Goal: Information Seeking & Learning: Learn about a topic

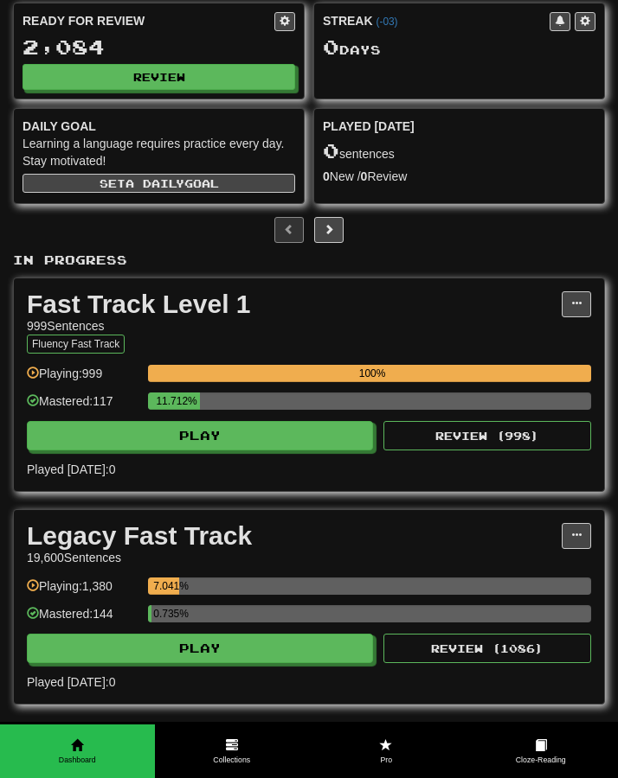
scroll to position [86, 0]
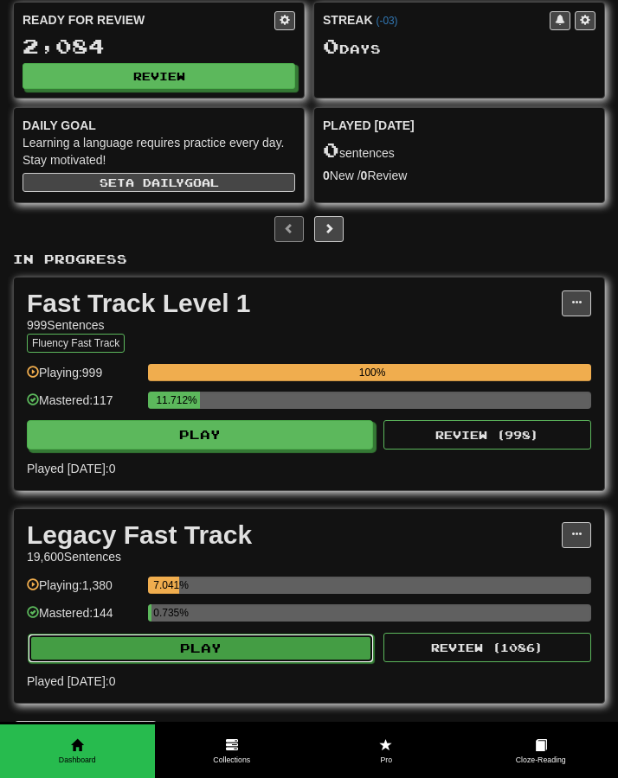
click at [215, 653] on button "Play" at bounding box center [201, 648] width 346 height 29
select select "**"
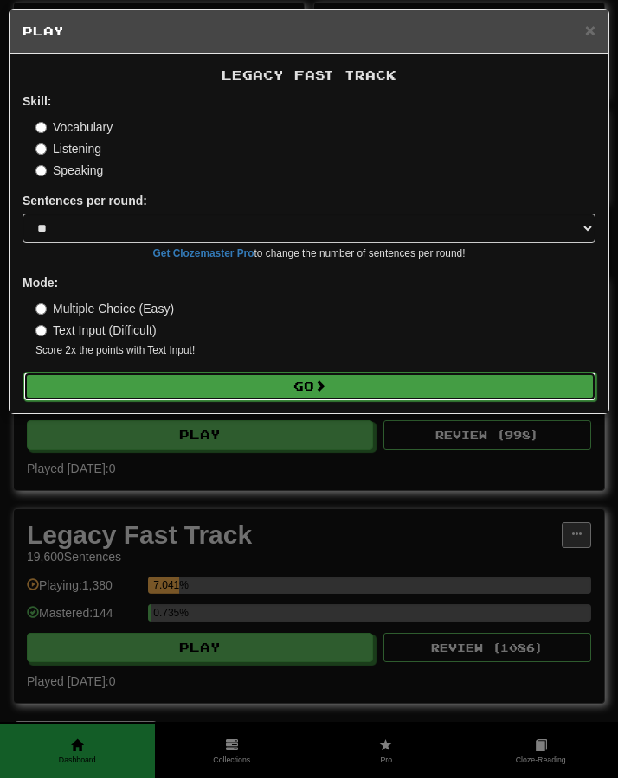
click at [227, 391] on button "Go" at bounding box center [309, 386] width 573 height 29
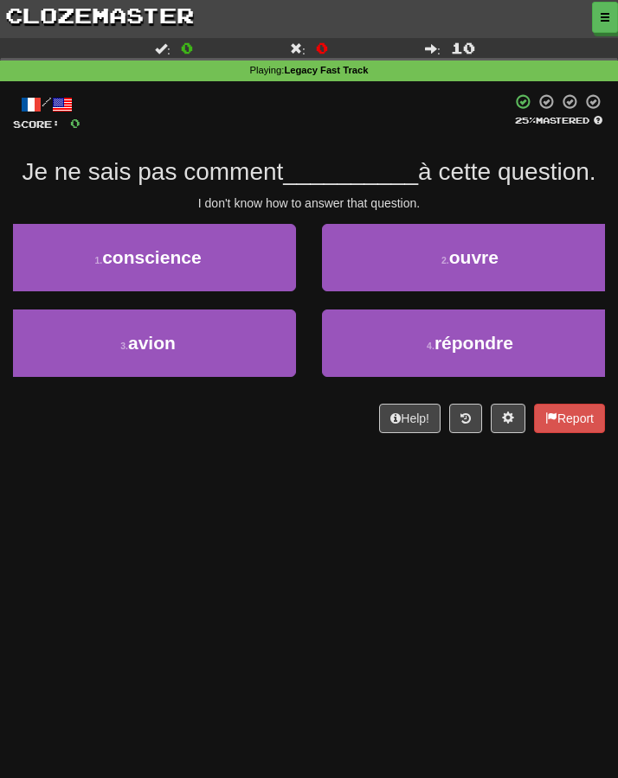
click at [164, 477] on div "Dashboard Clozemaster Kyneru / Toggle Dropdown Dashboard Leaderboard Activity F…" at bounding box center [309, 389] width 618 height 778
click at [164, 485] on div "Dashboard Clozemaster Kyneru / Toggle Dropdown Dashboard Leaderboard Activity F…" at bounding box center [309, 389] width 618 height 778
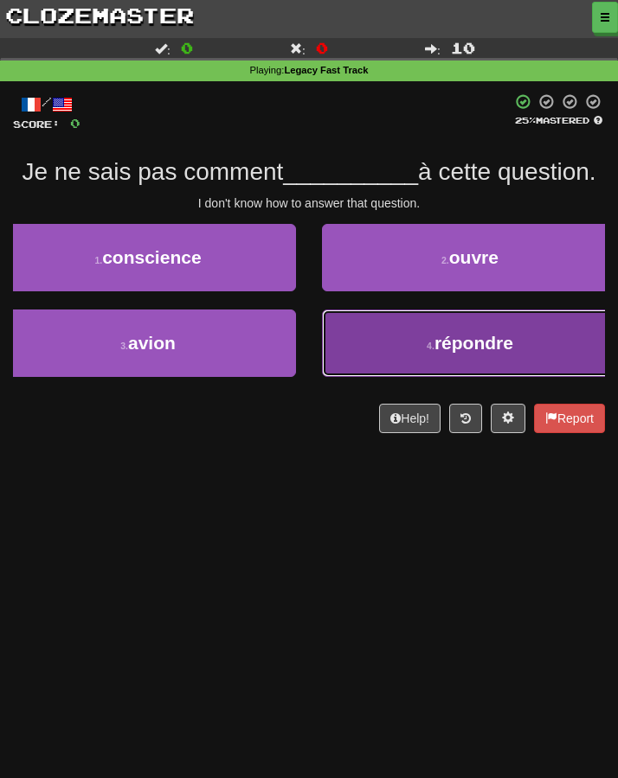
click at [360, 357] on button "4 . répondre" at bounding box center [470, 343] width 296 height 67
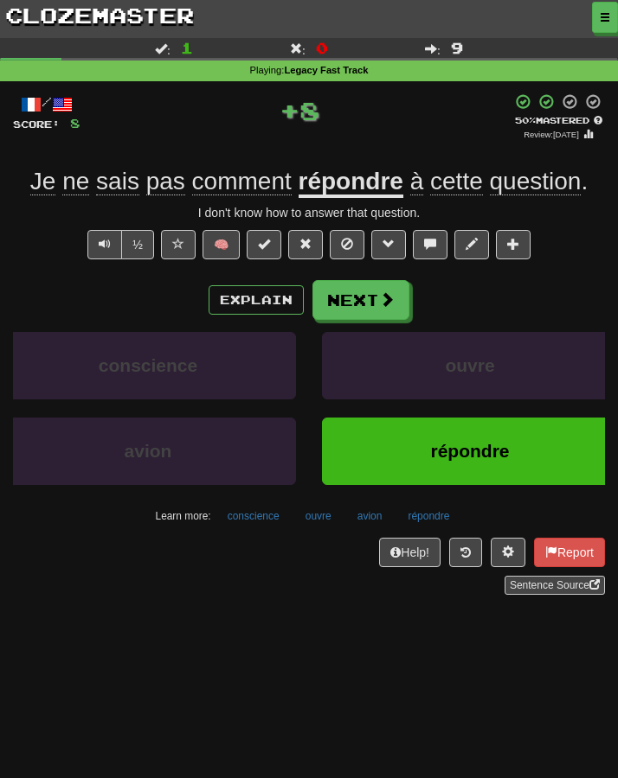
click at [209, 639] on div "Dashboard Clozemaster Kyneru / Toggle Dropdown Dashboard Leaderboard Activity F…" at bounding box center [309, 389] width 618 height 778
click at [354, 317] on button "Next" at bounding box center [361, 301] width 97 height 40
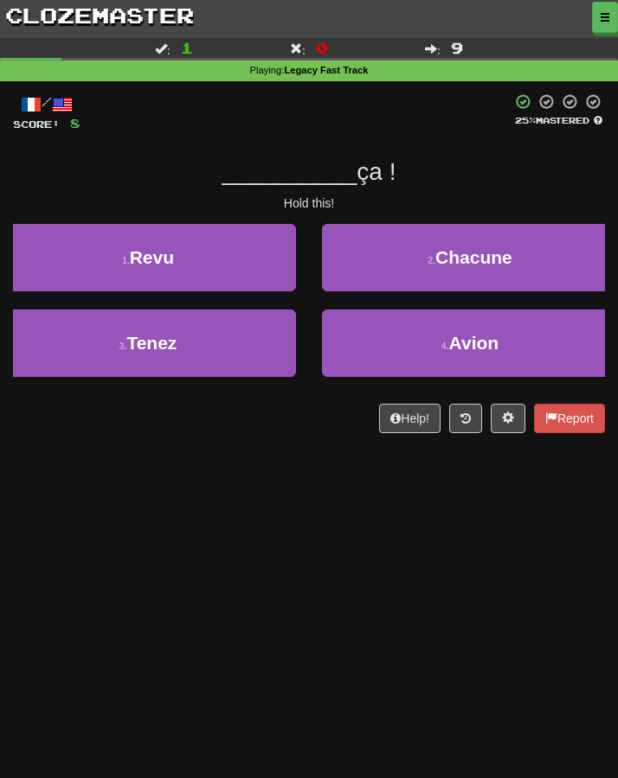
click at [278, 565] on div "Dashboard Clozemaster Kyneru / Toggle Dropdown Dashboard Leaderboard Activity F…" at bounding box center [309, 389] width 618 height 778
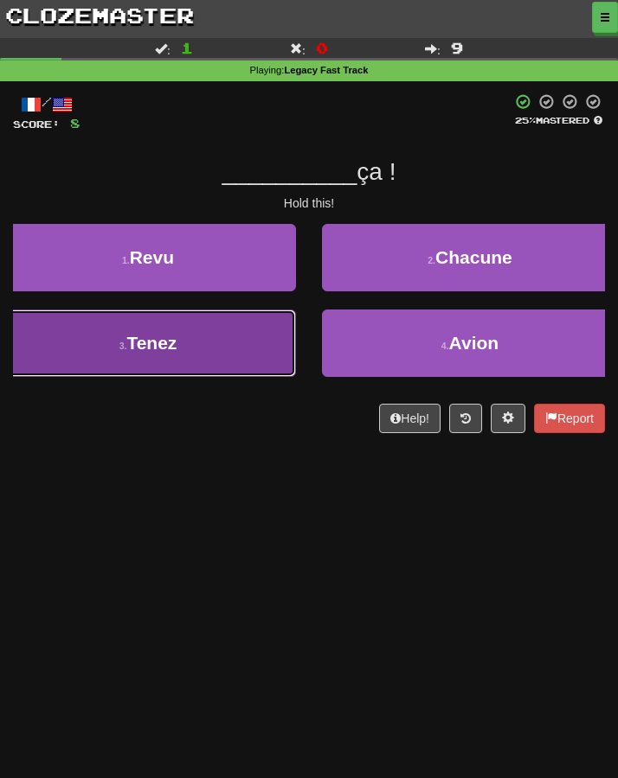
click at [111, 343] on button "3 . Tenez" at bounding box center [148, 343] width 296 height 67
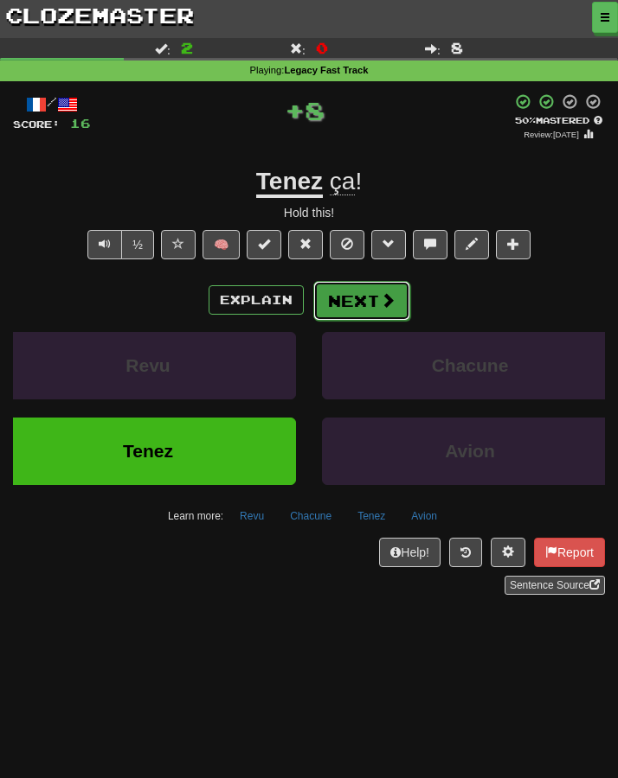
click at [336, 310] on button "Next" at bounding box center [361, 301] width 97 height 40
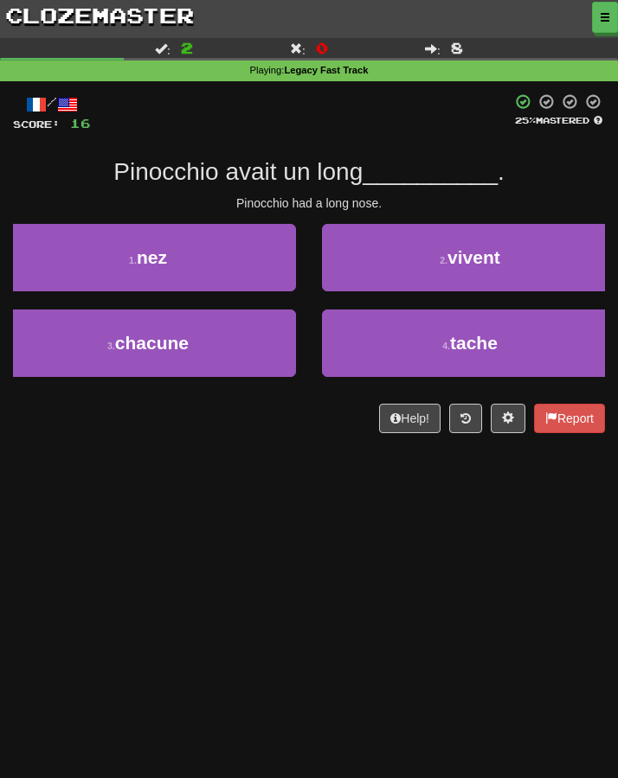
click at [282, 505] on div "Dashboard Clozemaster Kyneru / Toggle Dropdown Dashboard Leaderboard Activity F…" at bounding box center [309, 389] width 618 height 778
click at [195, 308] on div "1 . nez" at bounding box center [148, 267] width 322 height 86
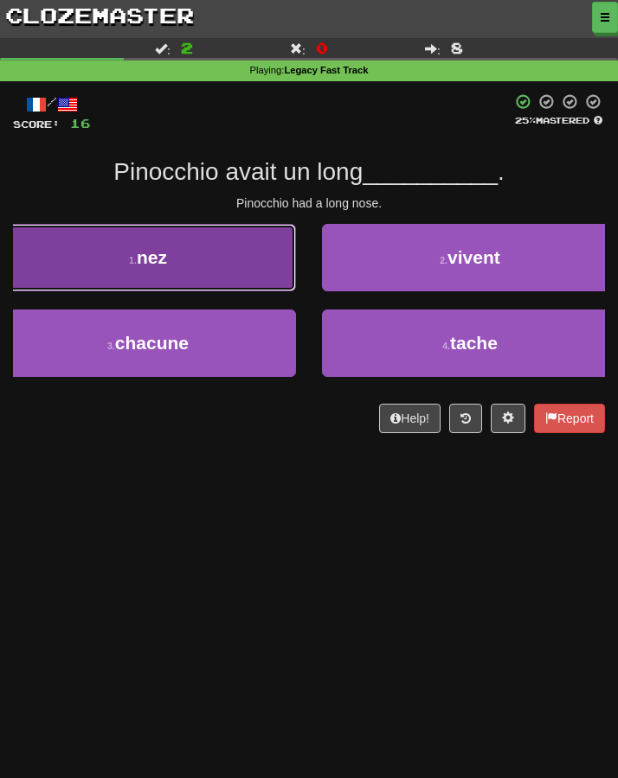
click at [190, 272] on button "1 . nez" at bounding box center [148, 257] width 296 height 67
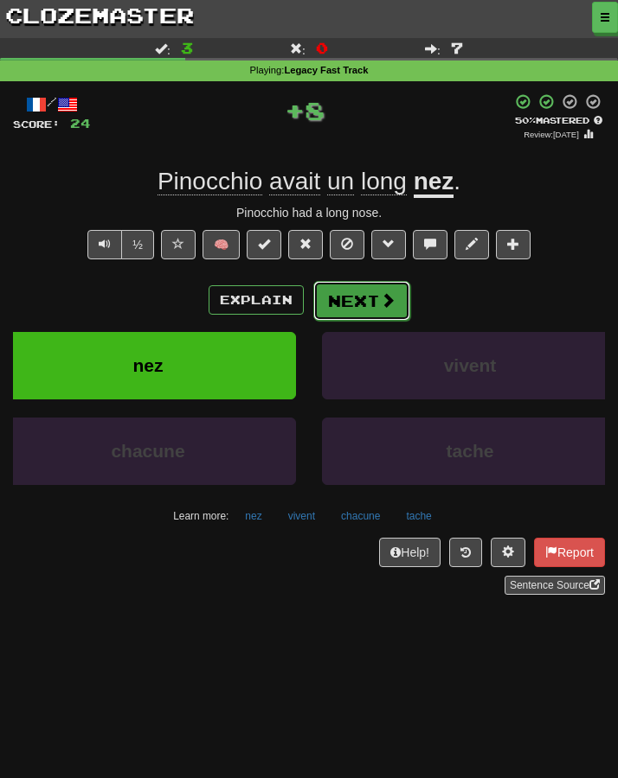
click at [375, 307] on button "Next" at bounding box center [361, 301] width 97 height 40
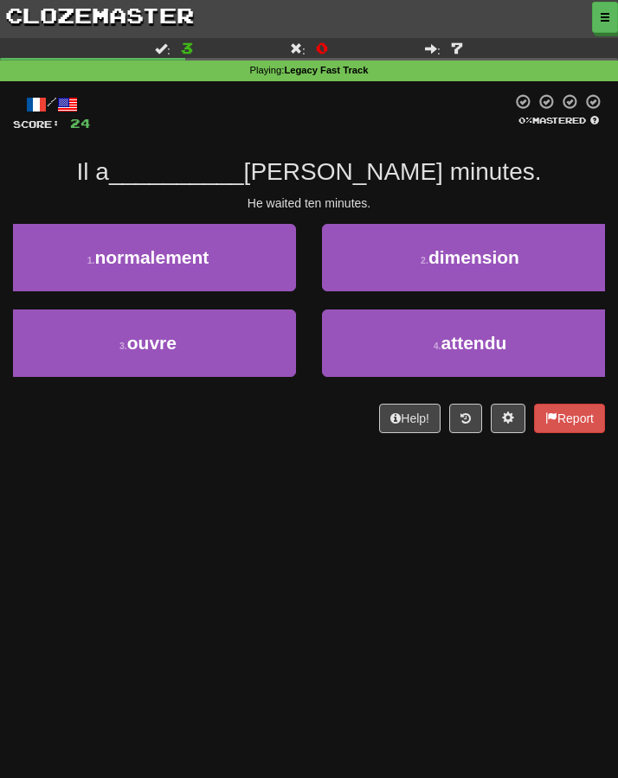
click at [379, 528] on div "Dashboard Clozemaster Kyneru / Toggle Dropdown Dashboard Leaderboard Activity F…" at bounding box center [309, 389] width 618 height 778
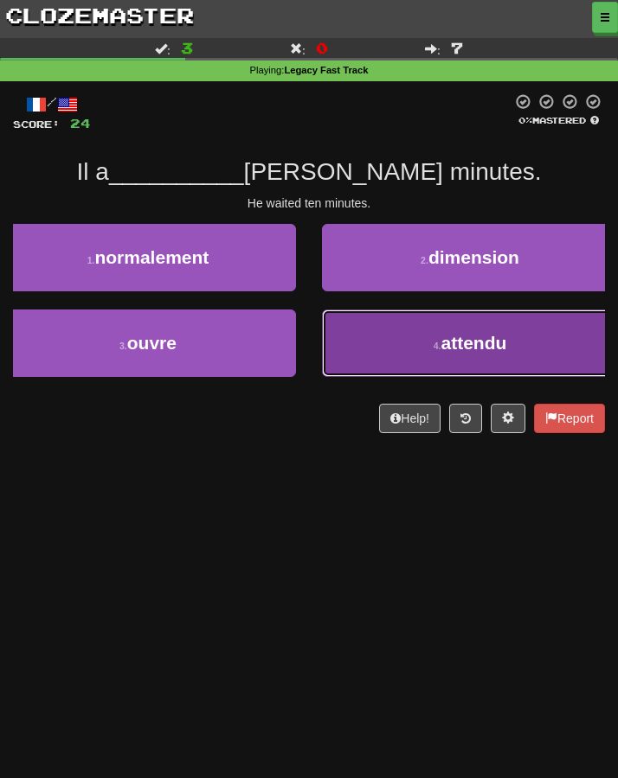
click at [374, 349] on button "4 . attendu" at bounding box center [470, 343] width 296 height 67
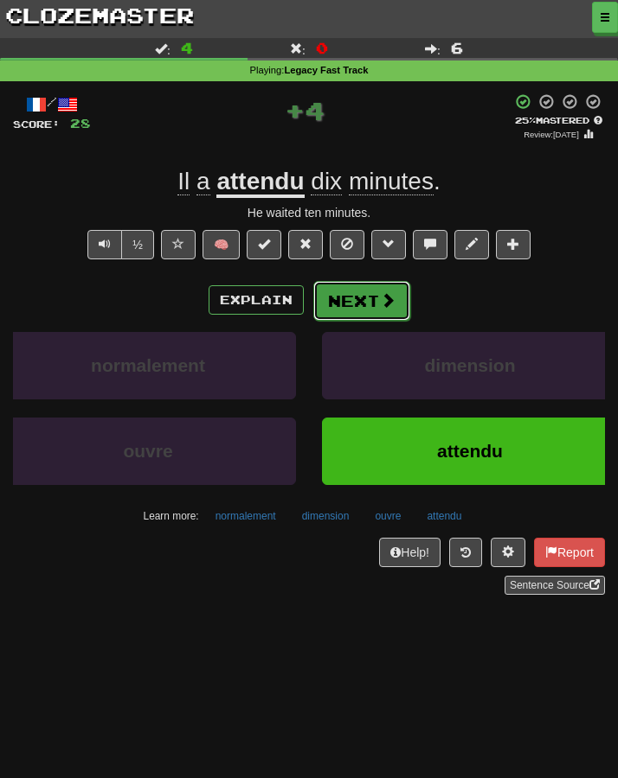
click at [339, 311] on button "Next" at bounding box center [361, 301] width 97 height 40
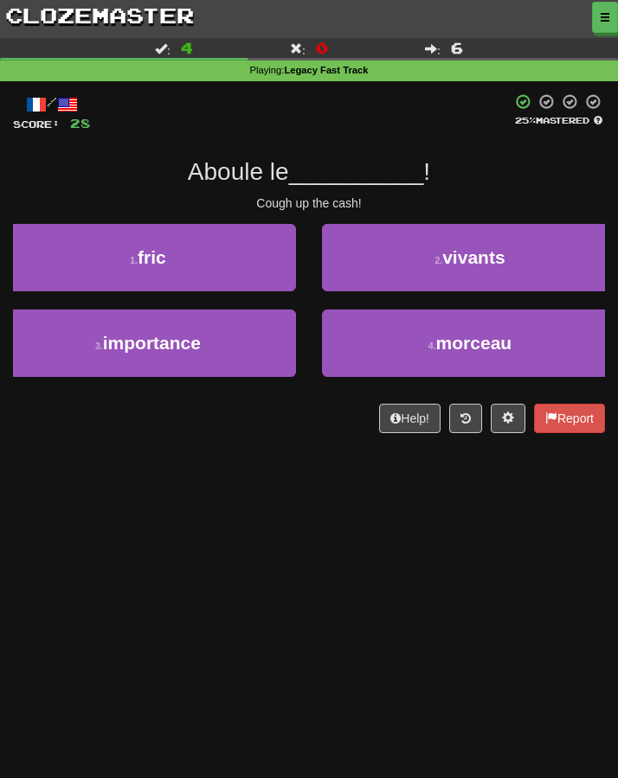
click at [291, 447] on div "/ Score: 28 25 % Mastered Aboule le __________ ! Cough up the cash! 1 . fric 2 …" at bounding box center [309, 269] width 592 height 376
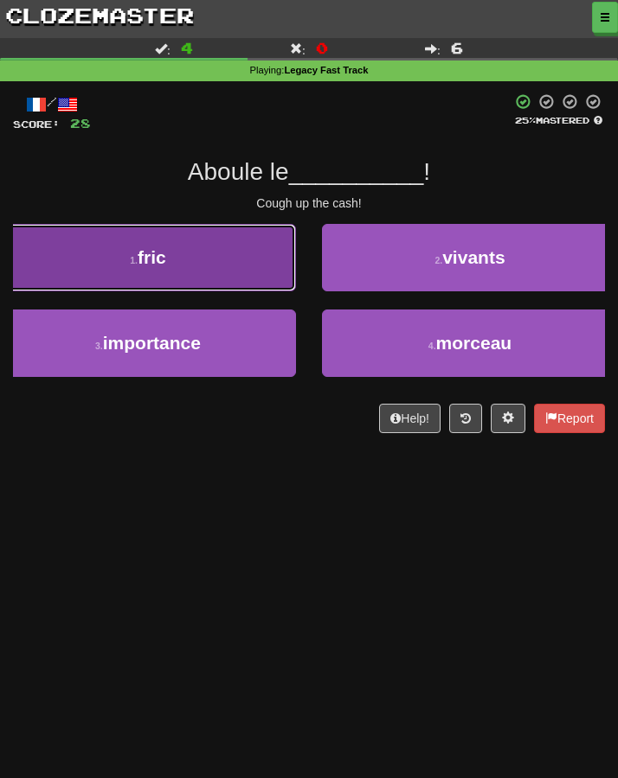
click at [217, 265] on button "1 . fric" at bounding box center [148, 257] width 296 height 67
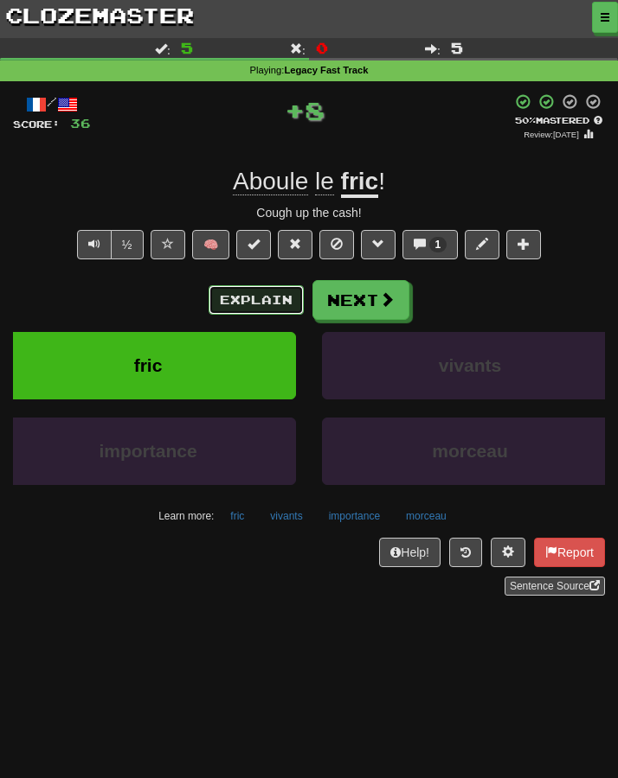
click at [230, 293] on button "Explain" at bounding box center [255, 299] width 95 height 29
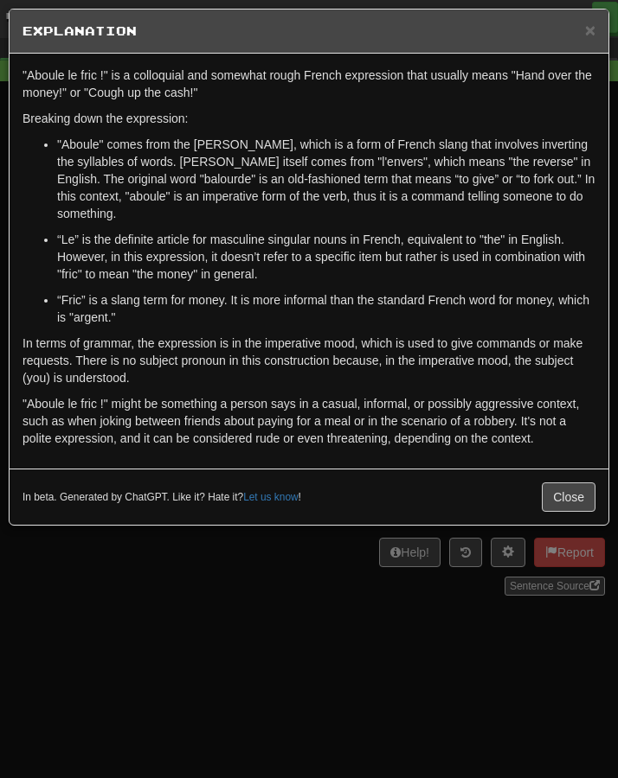
click at [203, 612] on div "× Explanation "Aboule le fric !" is a colloquial and somewhat rough French expr…" at bounding box center [309, 389] width 618 height 778
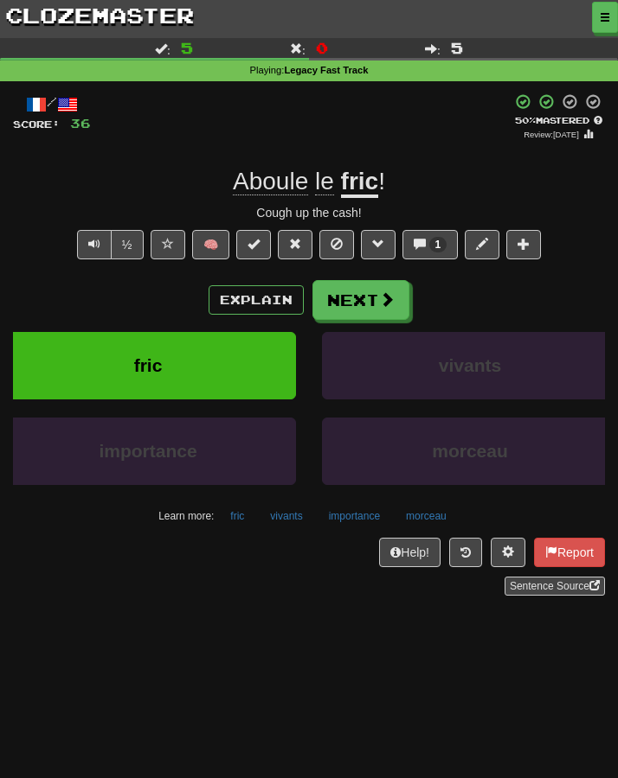
click at [258, 183] on span "Aboule" at bounding box center [270, 182] width 75 height 28
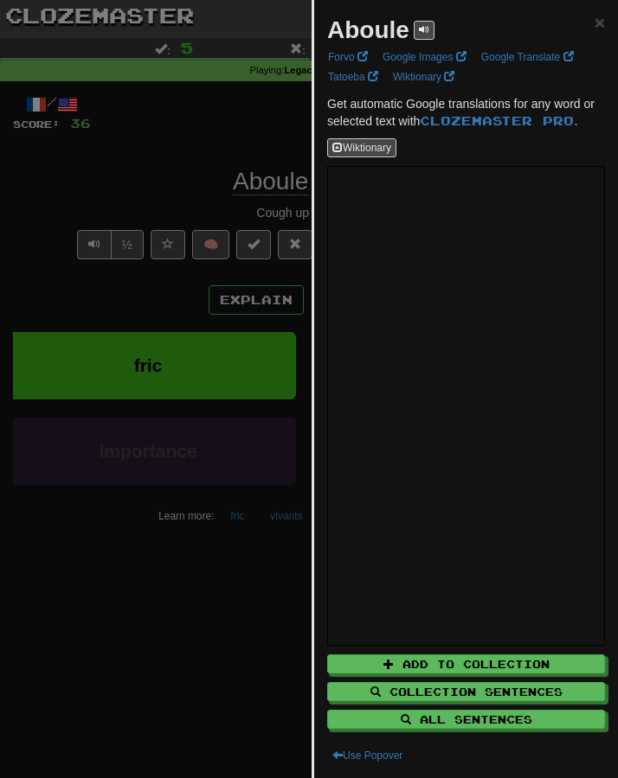
scroll to position [26, 0]
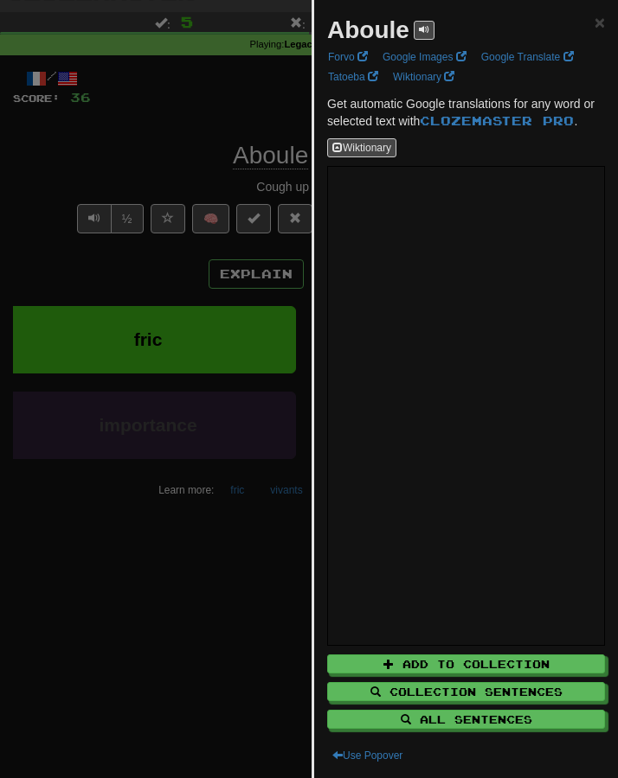
click at [57, 516] on div at bounding box center [309, 389] width 618 height 778
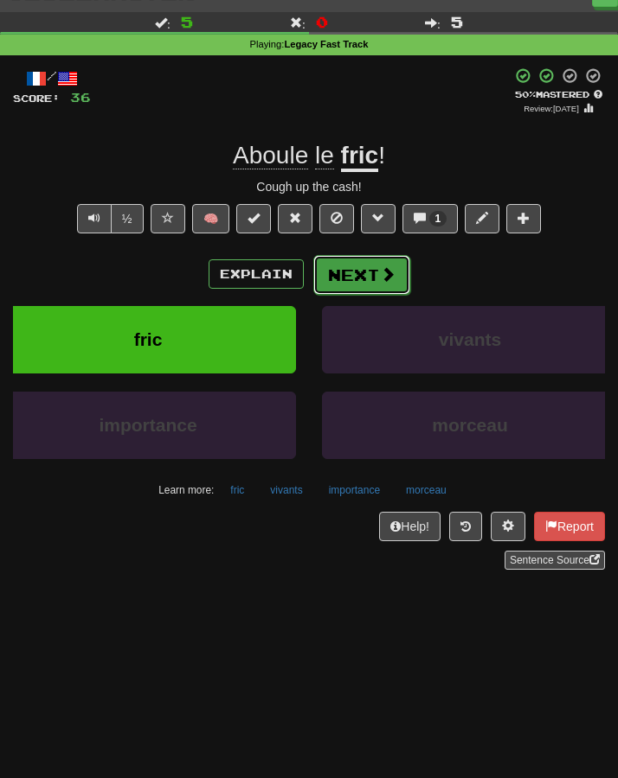
click at [345, 277] on button "Next" at bounding box center [361, 275] width 97 height 40
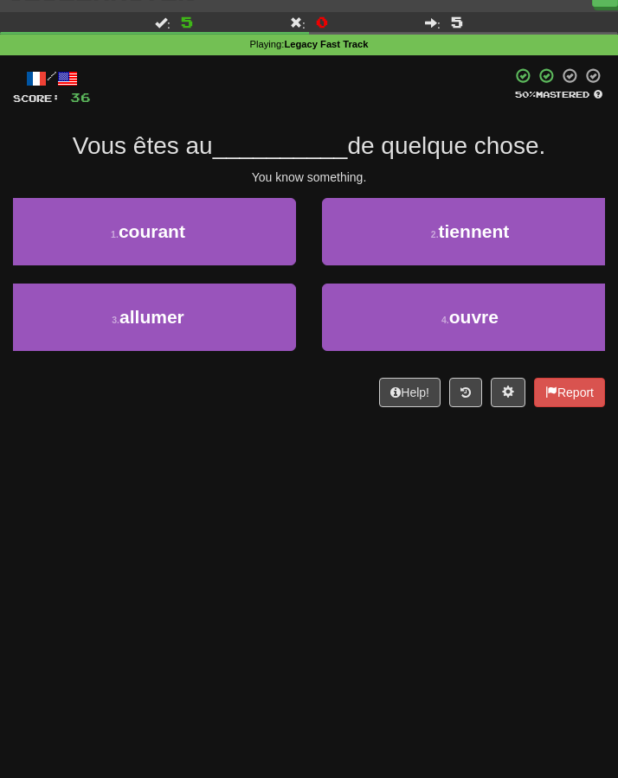
click at [305, 439] on div "Dashboard Clozemaster Kyneru / Toggle Dropdown Dashboard Leaderboard Activity F…" at bounding box center [309, 363] width 618 height 778
click at [316, 437] on div "Dashboard Clozemaster Kyneru / Toggle Dropdown Dashboard Leaderboard Activity F…" at bounding box center [309, 363] width 618 height 778
click at [216, 369] on div "/ Score: 36 50 % Mastered Vous êtes au __________ de quelque chose. You know so…" at bounding box center [309, 237] width 592 height 340
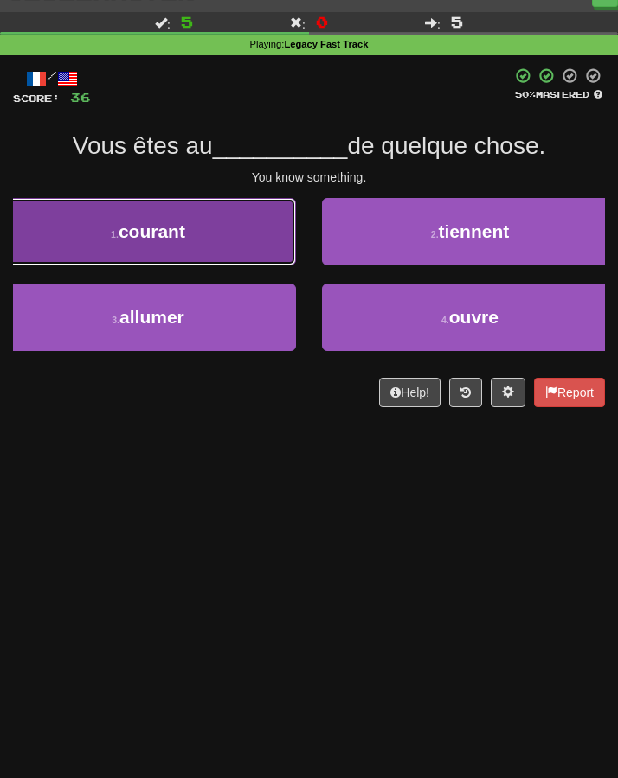
click at [131, 228] on span "courant" at bounding box center [152, 231] width 67 height 20
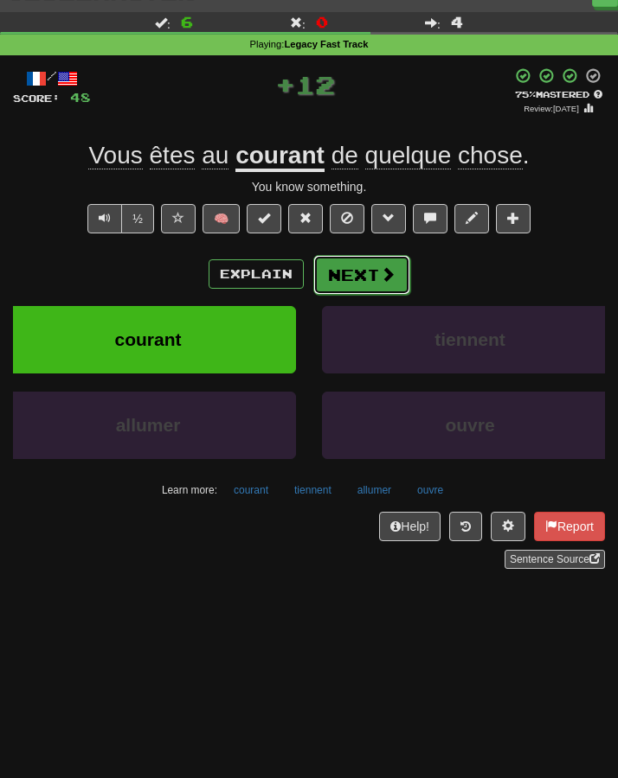
click at [346, 277] on button "Next" at bounding box center [361, 275] width 97 height 40
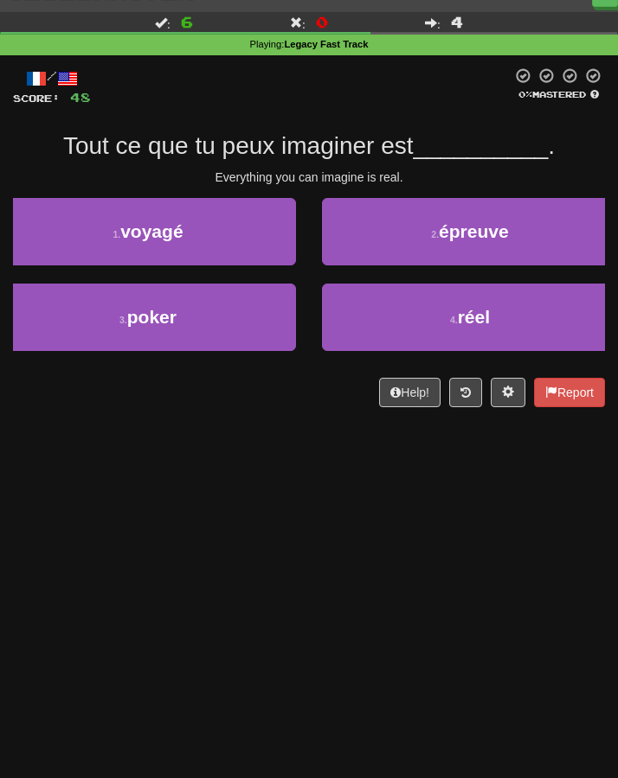
click at [324, 435] on div "Dashboard Clozemaster Kyneru / Toggle Dropdown Dashboard Leaderboard Activity F…" at bounding box center [309, 363] width 618 height 778
click at [269, 489] on div "Dashboard Clozemaster Kyneru / Toggle Dropdown Dashboard Leaderboard Activity F…" at bounding box center [309, 363] width 618 height 778
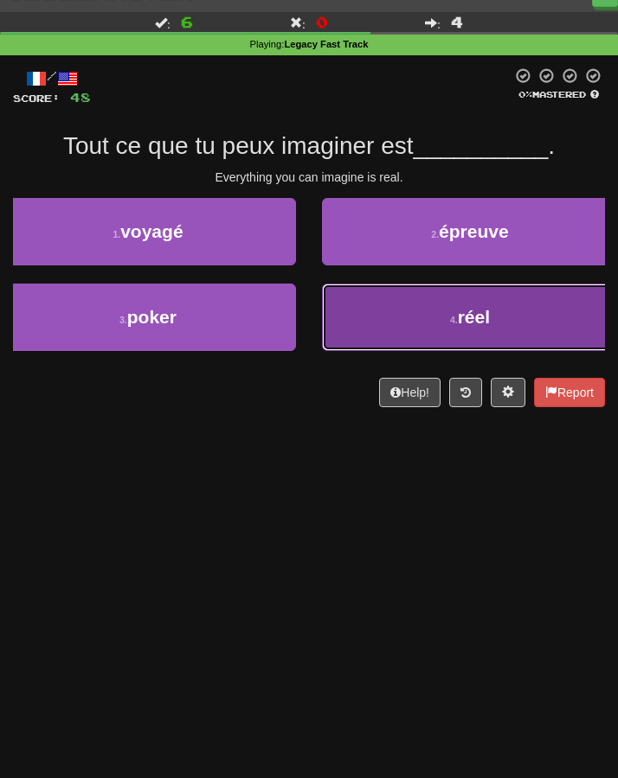
click at [426, 348] on button "4 . réel" at bounding box center [470, 317] width 296 height 67
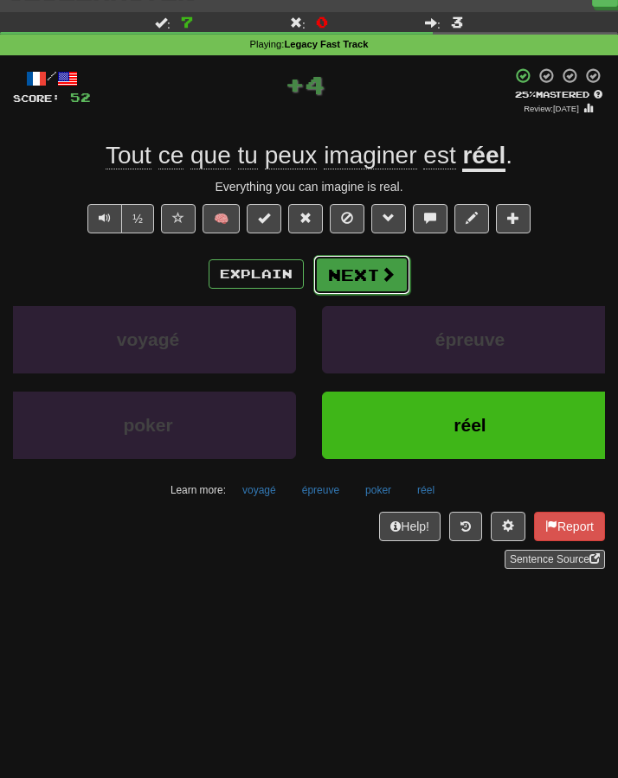
click at [333, 278] on button "Next" at bounding box center [361, 275] width 97 height 40
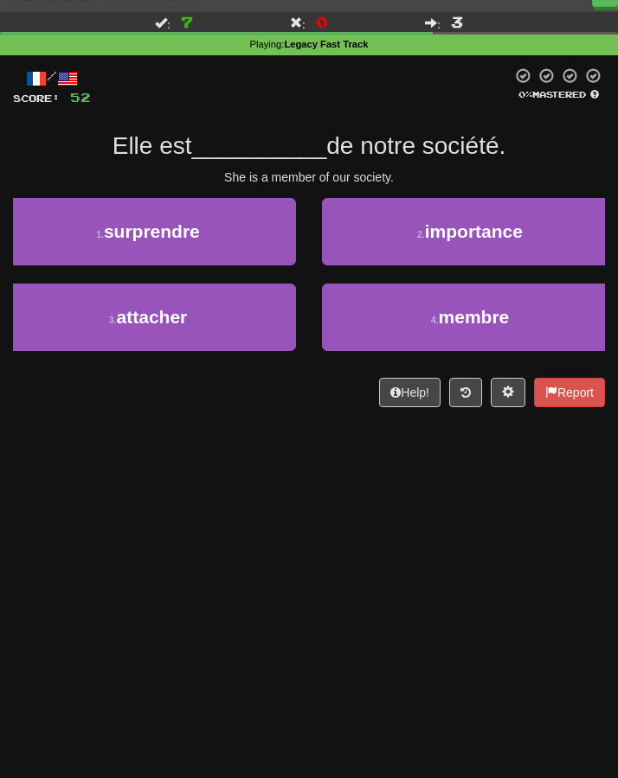
click at [165, 540] on div "Dashboard Clozemaster Kyneru / Toggle Dropdown Dashboard Leaderboard Activity F…" at bounding box center [309, 363] width 618 height 778
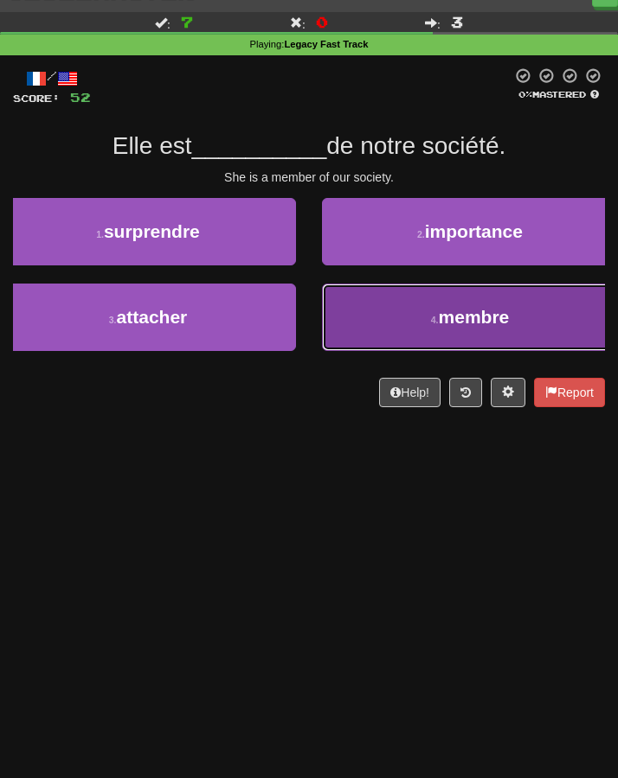
click at [433, 330] on button "4 . membre" at bounding box center [470, 317] width 296 height 67
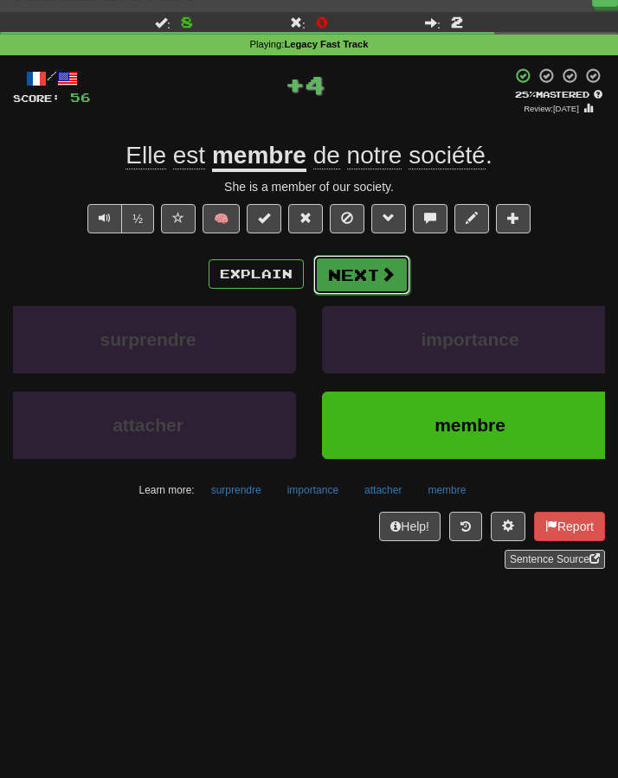
click at [363, 279] on button "Next" at bounding box center [361, 275] width 97 height 40
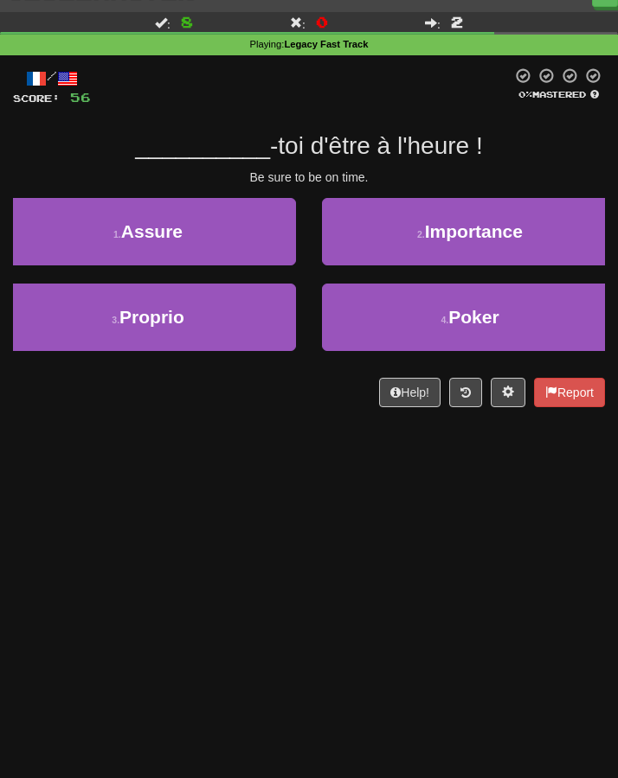
click at [125, 467] on div "Dashboard Clozemaster Kyneru / Toggle Dropdown Dashboard Leaderboard Activity F…" at bounding box center [309, 363] width 618 height 778
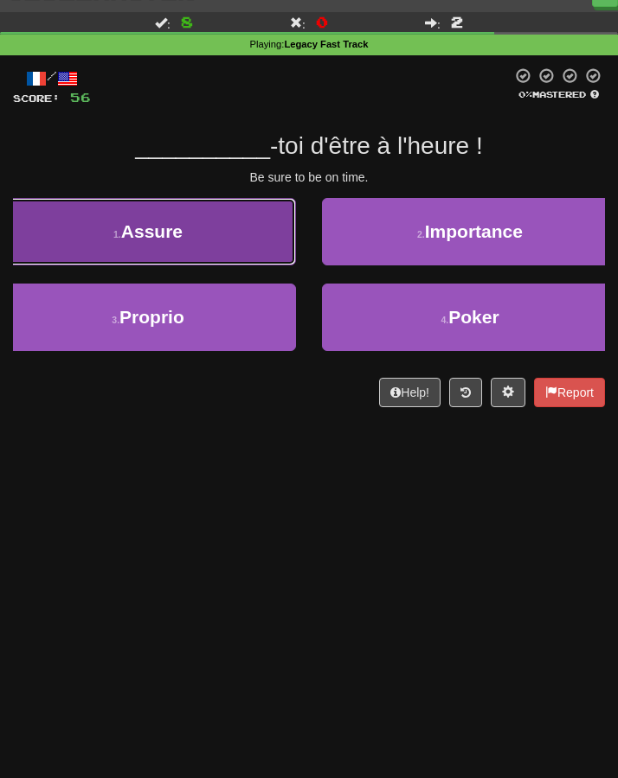
click at [206, 253] on button "1 . Assure" at bounding box center [148, 231] width 296 height 67
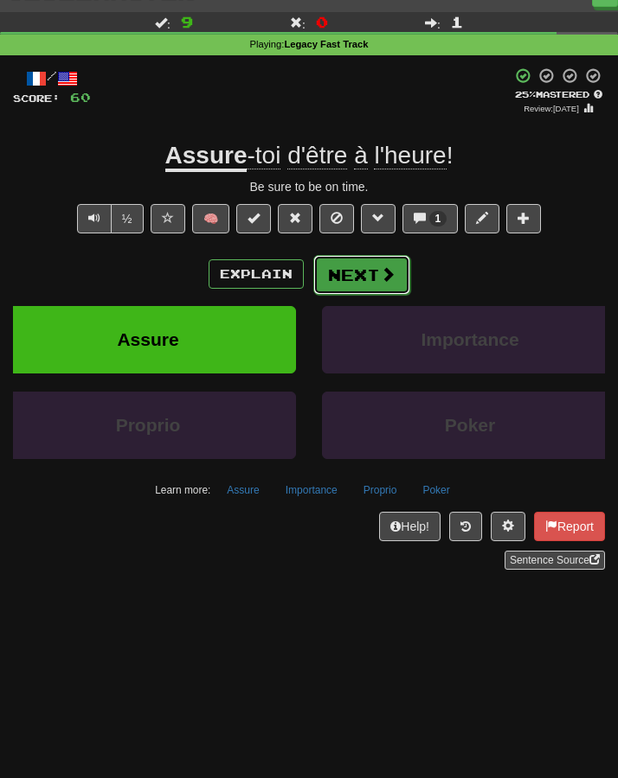
click at [345, 287] on button "Next" at bounding box center [361, 275] width 97 height 40
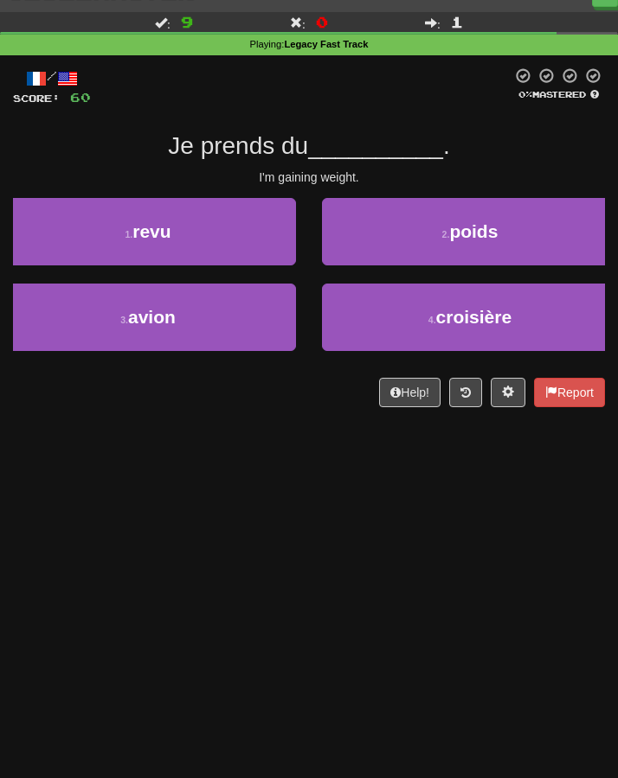
click at [261, 559] on div "Dashboard Clozemaster Kyneru / Toggle Dropdown Dashboard Leaderboard Activity F…" at bounding box center [309, 363] width 618 height 778
click at [284, 587] on div "Dashboard Clozemaster Kyneru / Toggle Dropdown Dashboard Leaderboard Activity F…" at bounding box center [309, 363] width 618 height 778
click at [213, 593] on div "Dashboard Clozemaster Kyneru / Toggle Dropdown Dashboard Leaderboard Activity F…" at bounding box center [309, 363] width 618 height 778
click at [242, 618] on div "Dashboard Clozemaster Kyneru / Toggle Dropdown Dashboard Leaderboard Activity F…" at bounding box center [309, 363] width 618 height 778
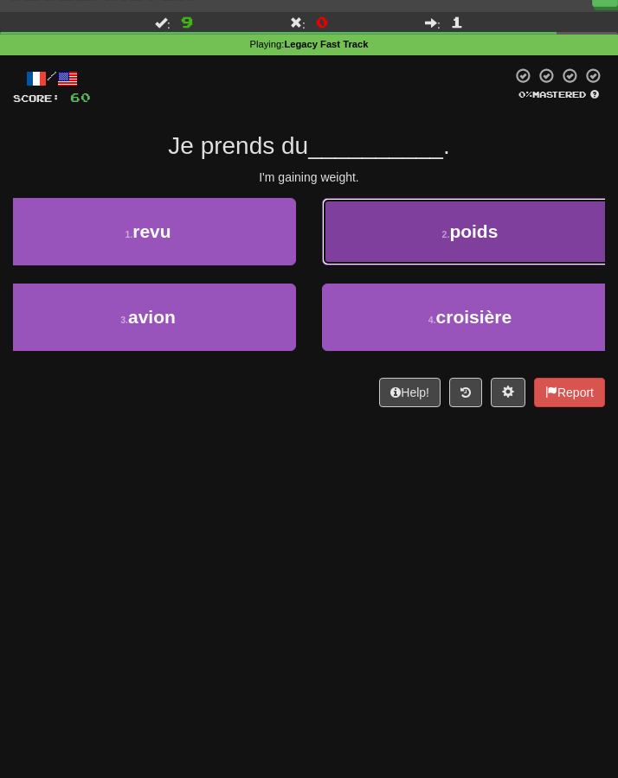
click at [443, 243] on button "2 . poids" at bounding box center [470, 231] width 296 height 67
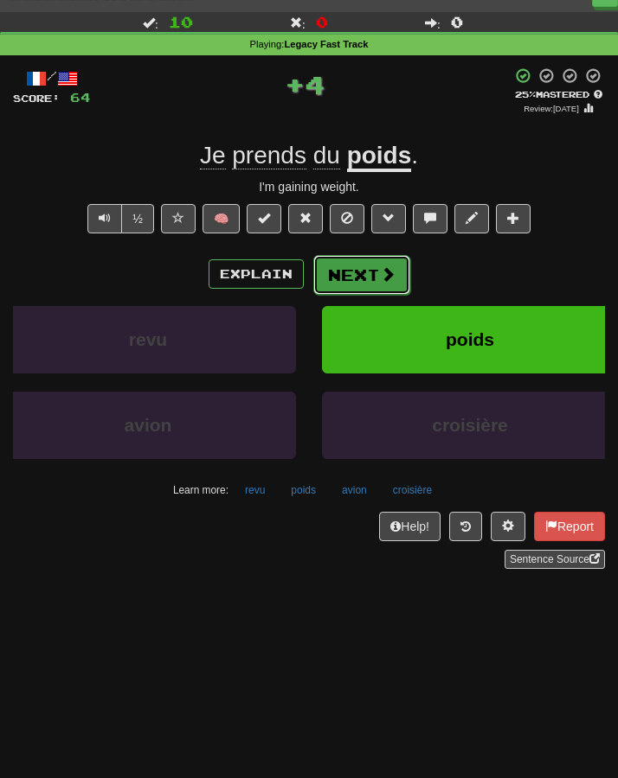
click at [374, 263] on button "Next" at bounding box center [361, 275] width 97 height 40
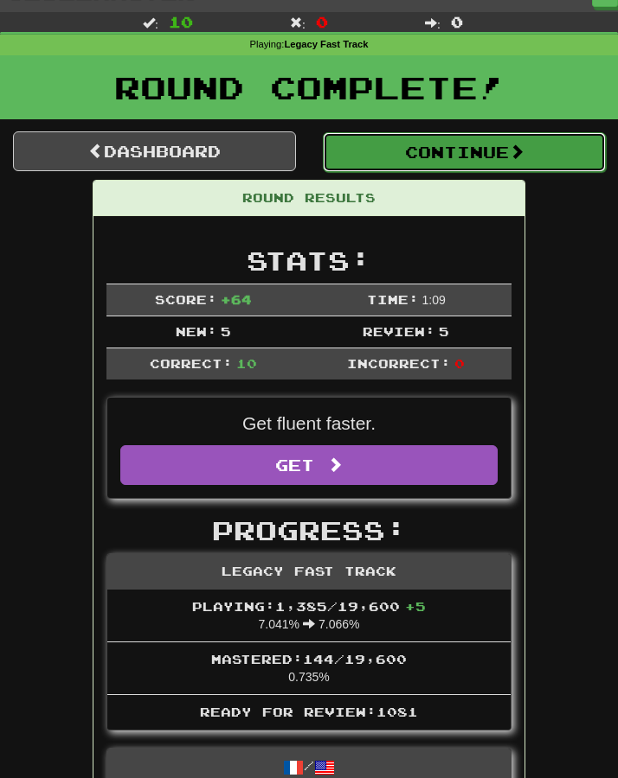
click at [388, 163] on button "Continue" at bounding box center [464, 152] width 283 height 40
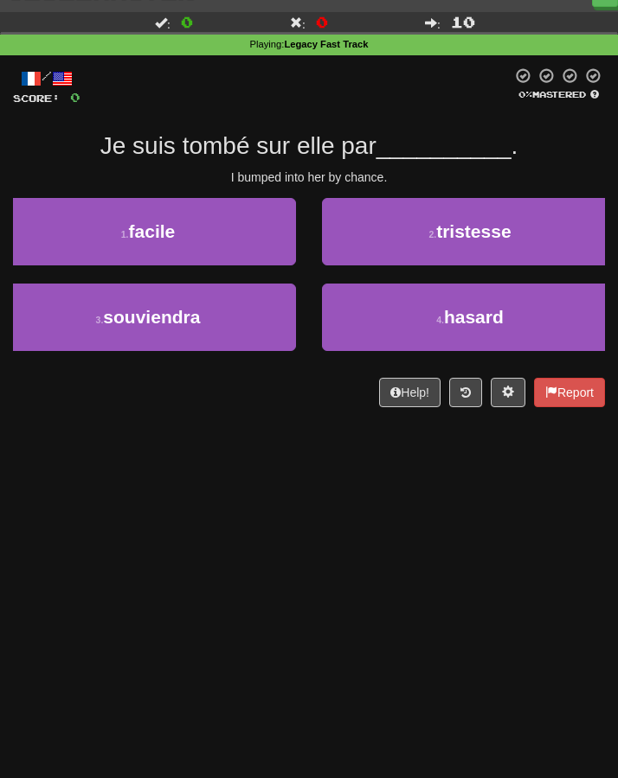
click at [296, 493] on div "Dashboard Clozemaster Kyneru / Toggle Dropdown Dashboard Leaderboard Activity F…" at bounding box center [309, 363] width 618 height 778
click at [267, 491] on div "Dashboard Clozemaster Kyneru / Toggle Dropdown Dashboard Leaderboard Activity F…" at bounding box center [309, 363] width 618 height 778
click at [244, 516] on div "Dashboard Clozemaster Kyneru / Toggle Dropdown Dashboard Leaderboard Activity F…" at bounding box center [309, 363] width 618 height 778
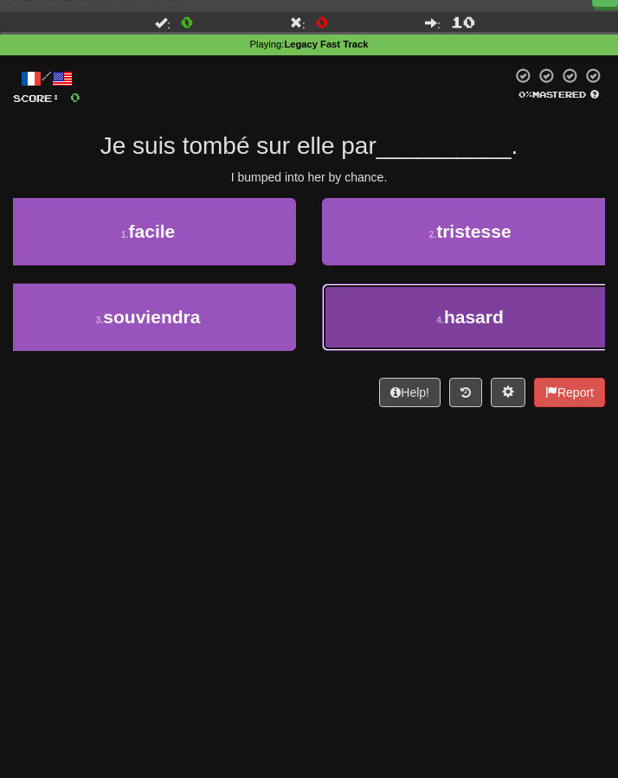
click at [395, 316] on button "4 . hasard" at bounding box center [470, 317] width 296 height 67
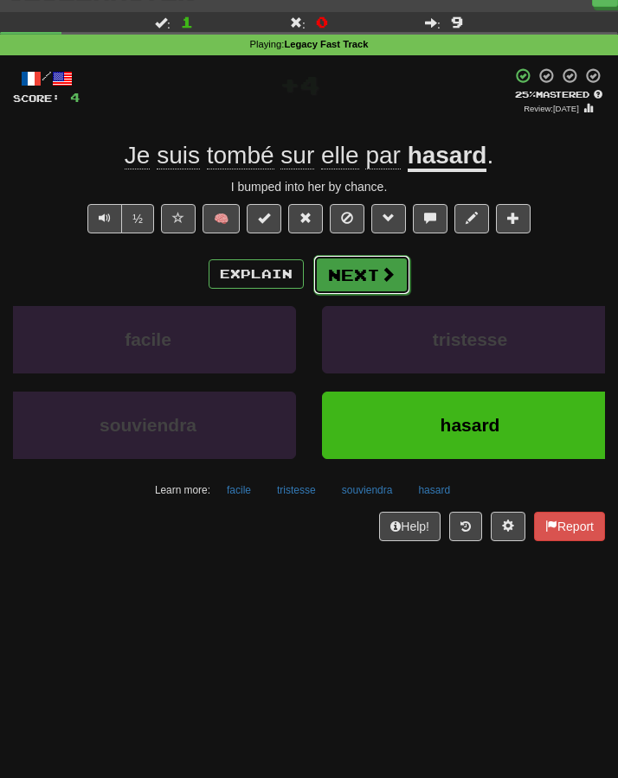
click at [372, 279] on button "Next" at bounding box center [361, 275] width 97 height 40
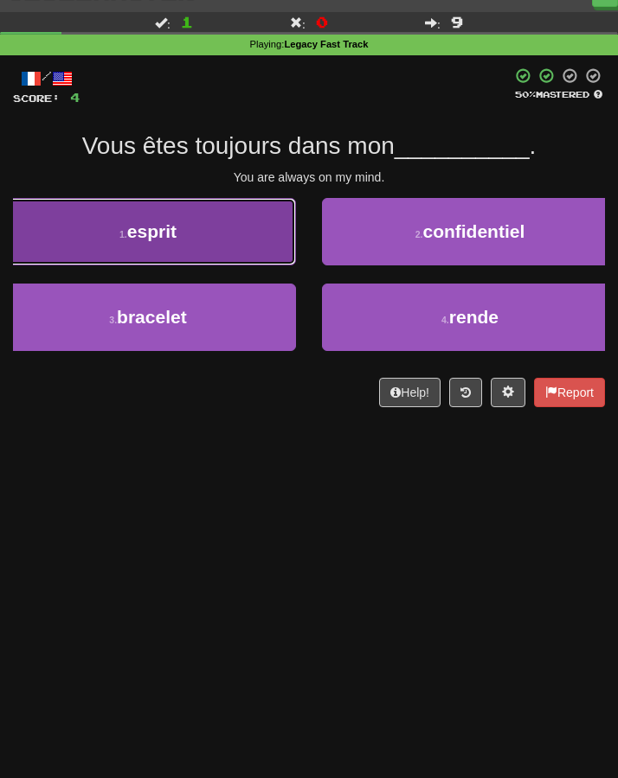
click at [209, 242] on button "1 . esprit" at bounding box center [148, 231] width 296 height 67
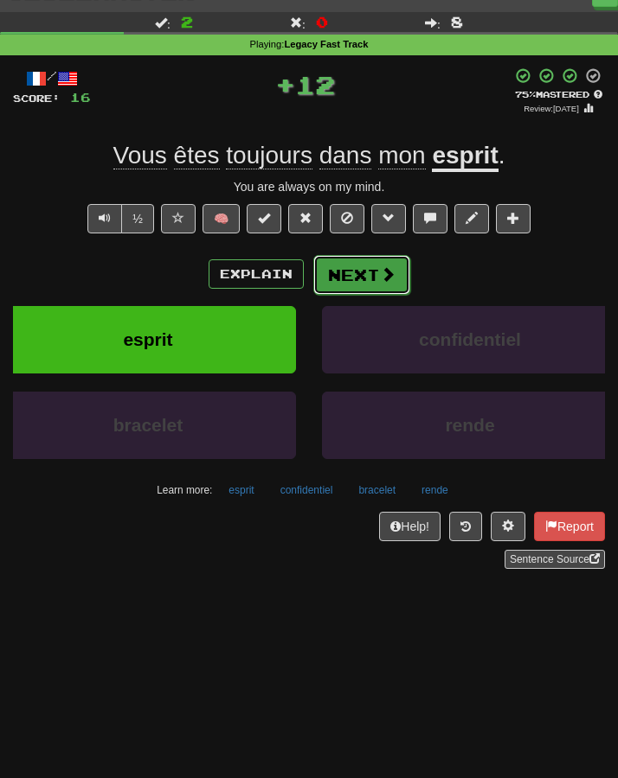
click at [375, 274] on button "Next" at bounding box center [361, 275] width 97 height 40
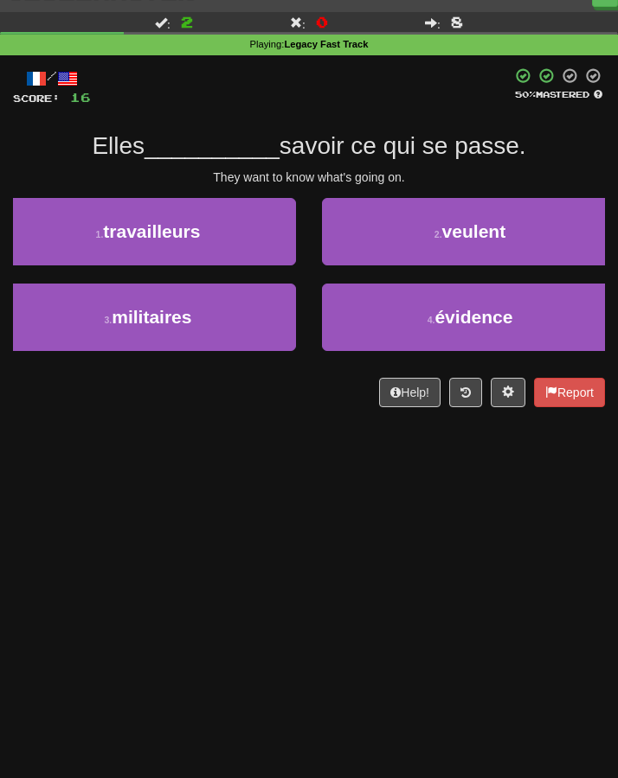
click at [257, 533] on div "Dashboard Clozemaster Kyneru / Toggle Dropdown Dashboard Leaderboard Activity F…" at bounding box center [309, 363] width 618 height 778
click at [236, 536] on div "Dashboard Clozemaster Kyneru / Toggle Dropdown Dashboard Leaderboard Activity F…" at bounding box center [309, 363] width 618 height 778
click at [252, 538] on div "Dashboard Clozemaster Kyneru / Toggle Dropdown Dashboard Leaderboard Activity F…" at bounding box center [309, 363] width 618 height 778
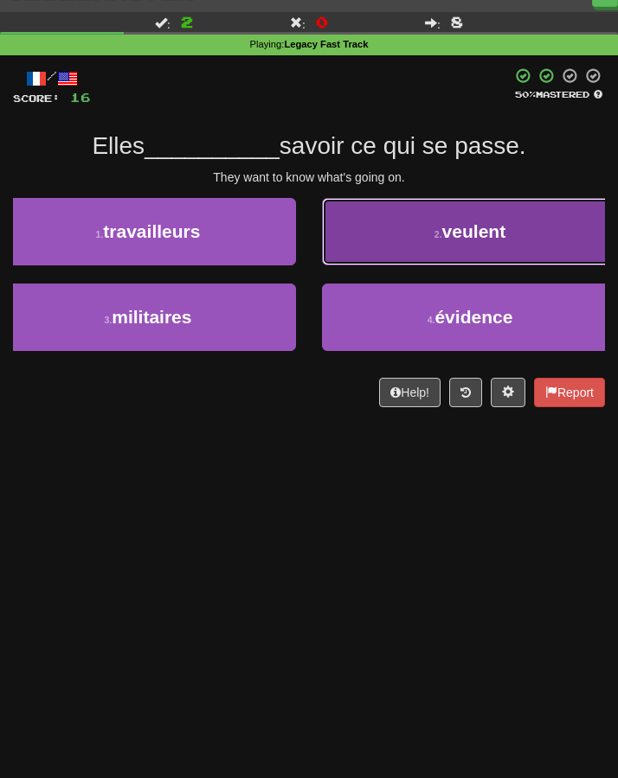
click at [448, 242] on button "2 . veulent" at bounding box center [470, 231] width 296 height 67
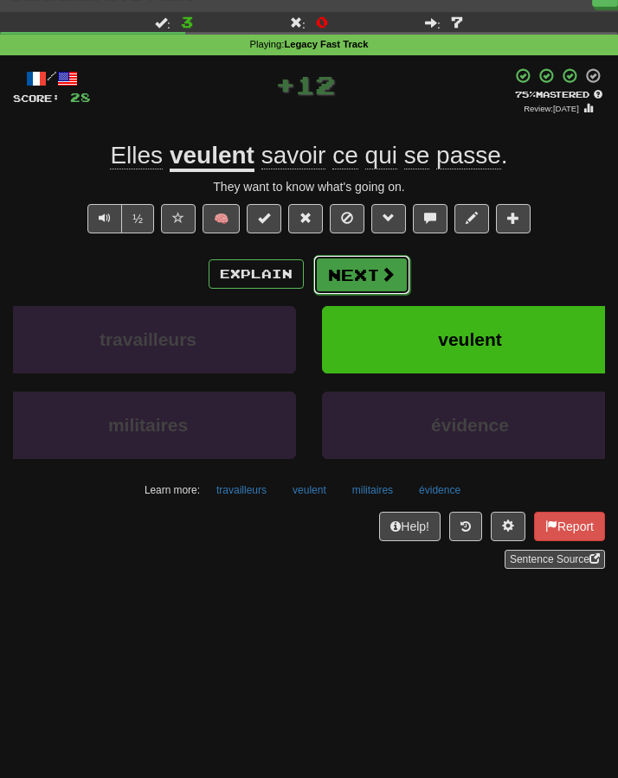
click at [362, 274] on button "Next" at bounding box center [361, 275] width 97 height 40
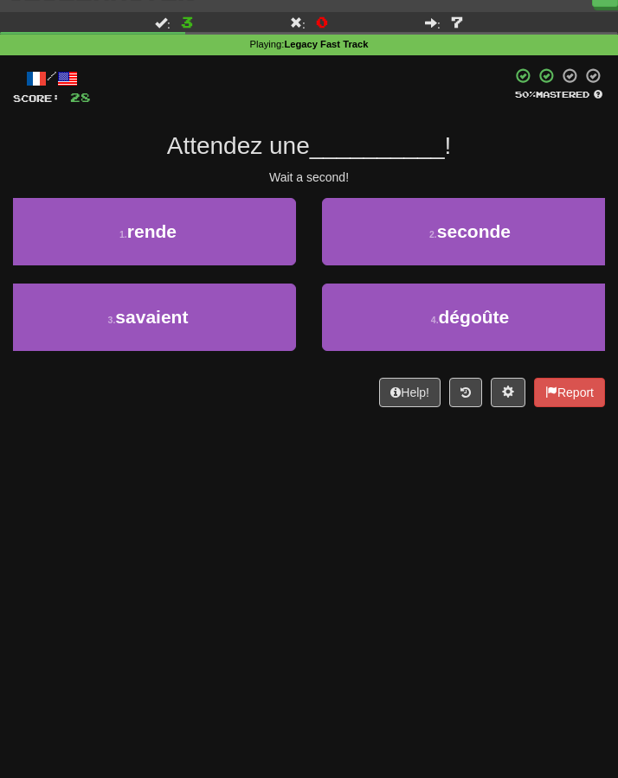
click at [310, 536] on div "Dashboard Clozemaster Kyneru / Toggle Dropdown Dashboard Leaderboard Activity F…" at bounding box center [309, 363] width 618 height 778
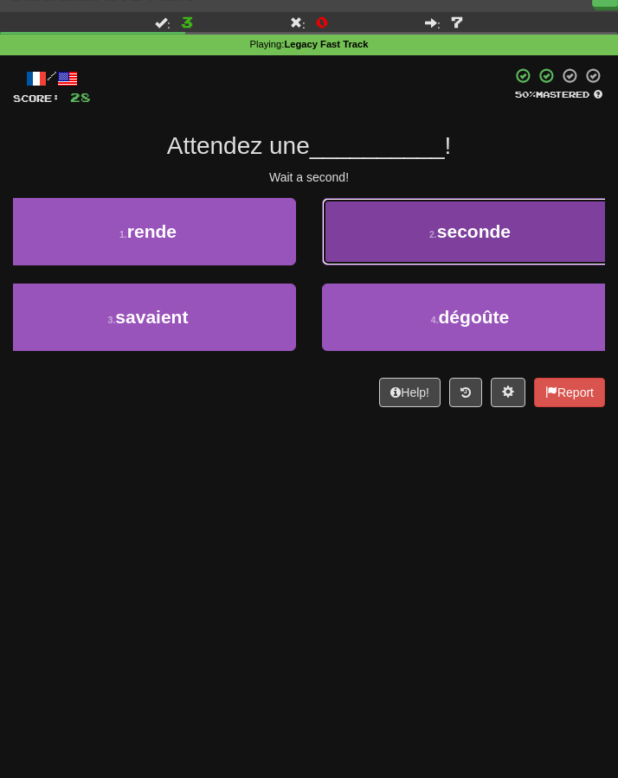
click at [397, 232] on button "2 . seconde" at bounding box center [470, 231] width 296 height 67
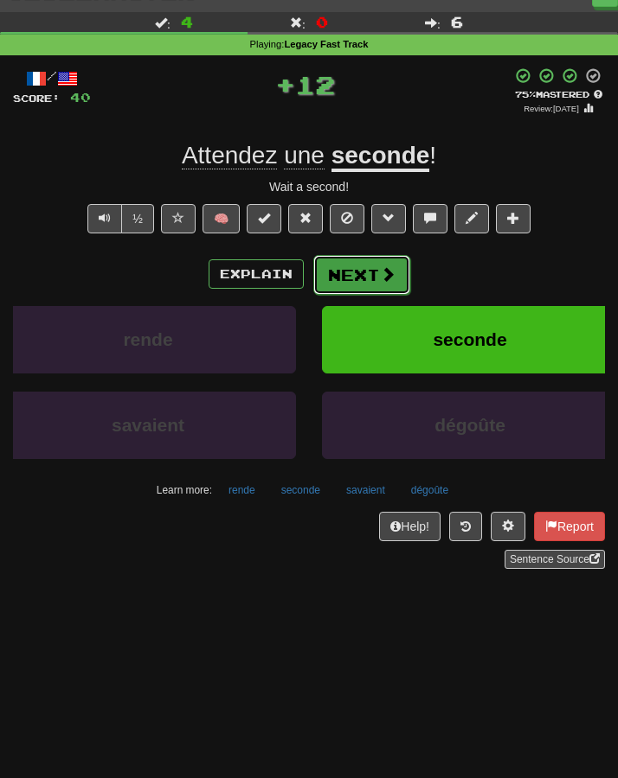
click at [348, 276] on button "Next" at bounding box center [361, 275] width 97 height 40
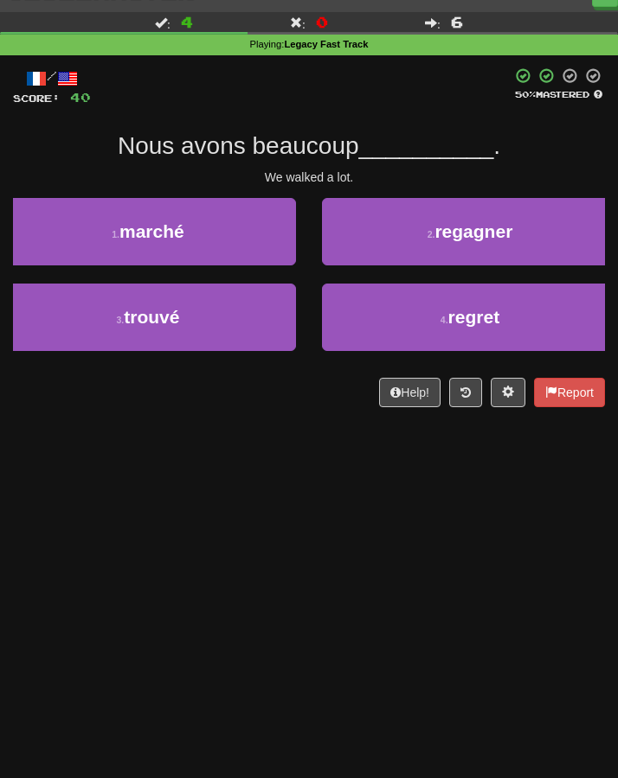
click at [279, 493] on div "Dashboard Clozemaster Kyneru / Toggle Dropdown Dashboard Leaderboard Activity F…" at bounding box center [309, 363] width 618 height 778
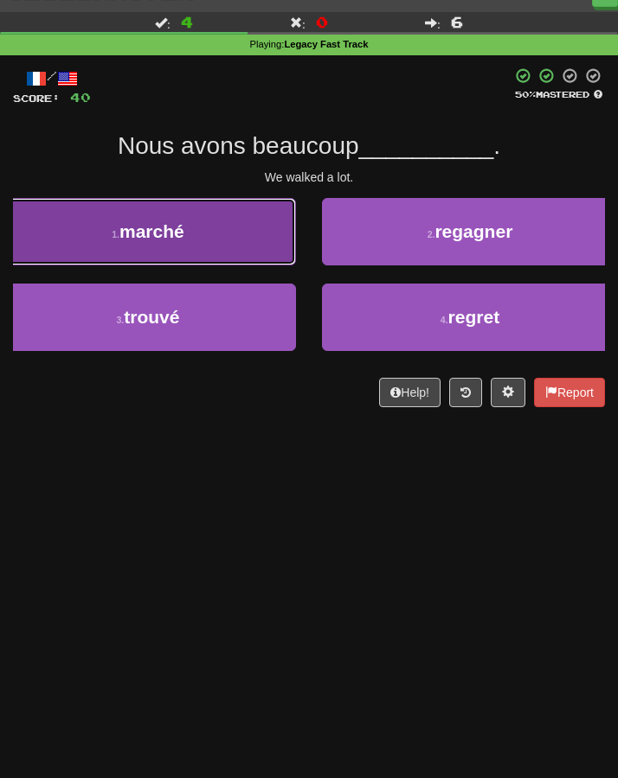
click at [217, 257] on button "1 . marché" at bounding box center [148, 231] width 296 height 67
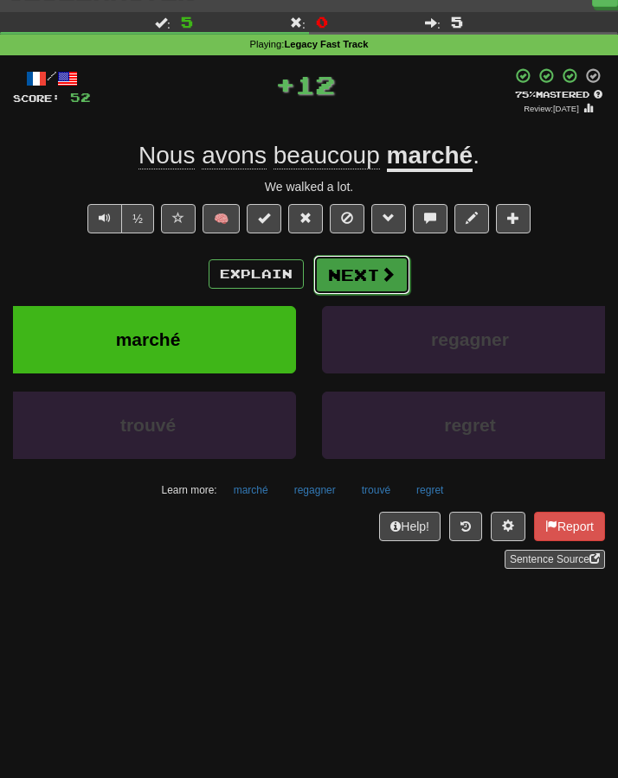
click at [354, 273] on button "Next" at bounding box center [361, 275] width 97 height 40
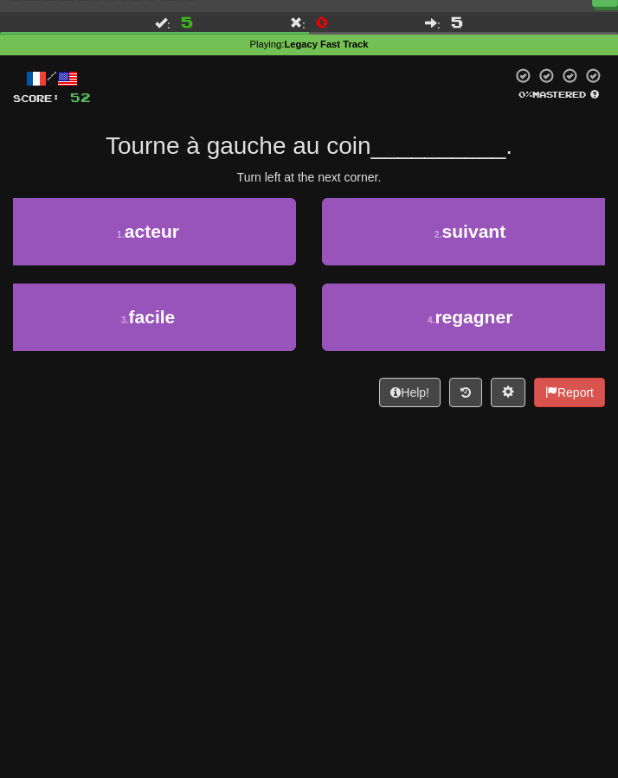
click at [241, 478] on div "Dashboard Clozemaster Kyneru / Toggle Dropdown Dashboard Leaderboard Activity F…" at bounding box center [309, 363] width 618 height 778
click at [169, 456] on div "Dashboard Clozemaster Kyneru / Toggle Dropdown Dashboard Leaderboard Activity F…" at bounding box center [309, 363] width 618 height 778
click at [223, 480] on div "Dashboard Clozemaster Kyneru / Toggle Dropdown Dashboard Leaderboard Activity F…" at bounding box center [309, 363] width 618 height 778
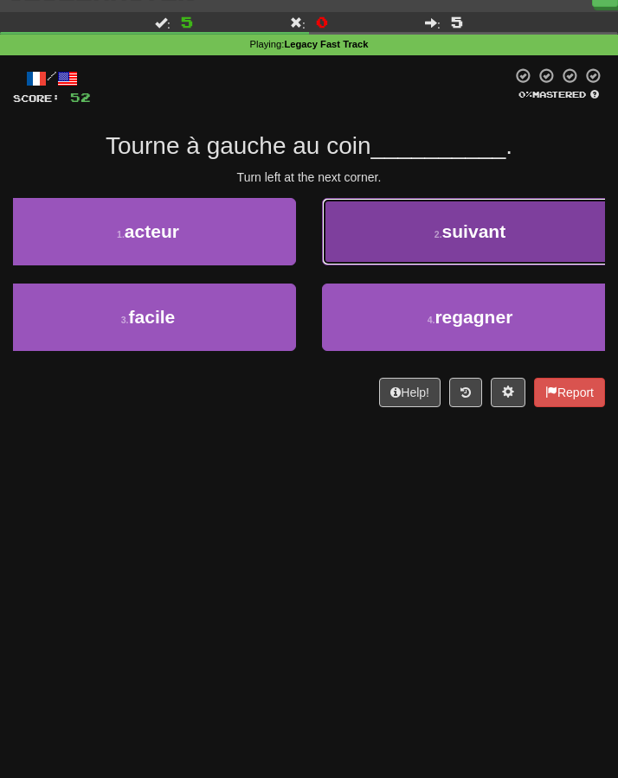
click at [444, 253] on button "2 . suivant" at bounding box center [470, 231] width 296 height 67
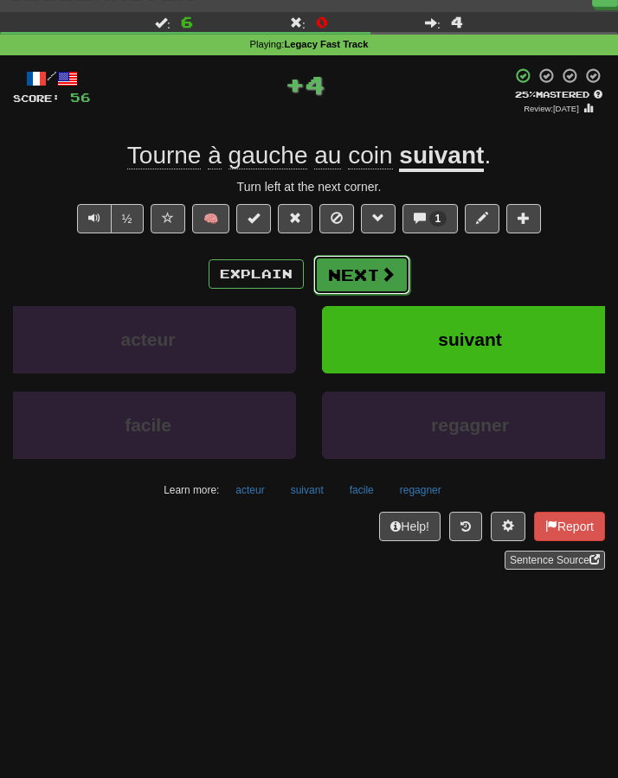
click at [341, 285] on button "Next" at bounding box center [361, 275] width 97 height 40
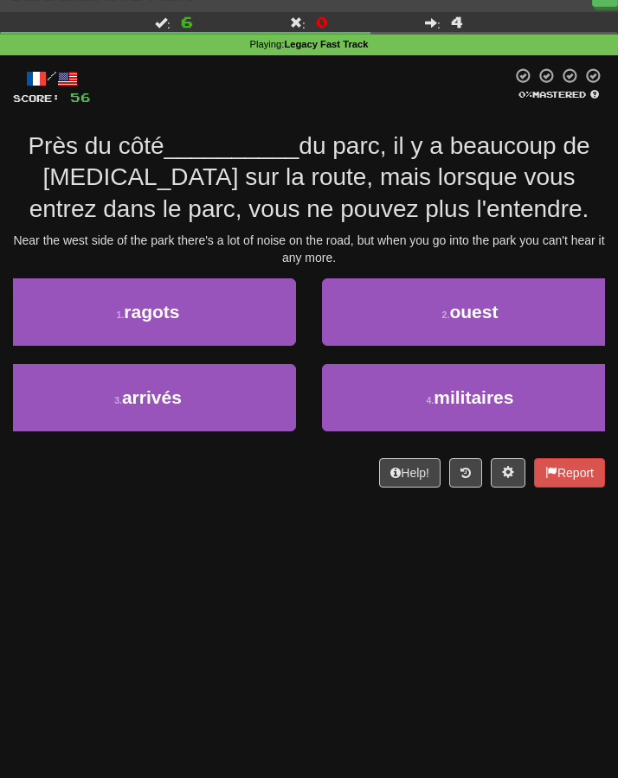
click at [266, 541] on div "Dashboard Clozemaster Kyneru / Toggle Dropdown Dashboard Leaderboard Activity F…" at bounding box center [309, 363] width 618 height 778
click at [265, 541] on div "Dashboard Clozemaster Kyneru / Toggle Dropdown Dashboard Leaderboard Activity F…" at bounding box center [309, 363] width 618 height 778
click at [268, 538] on div "Dashboard Clozemaster Kyneru / Toggle Dropdown Dashboard Leaderboard Activity F…" at bounding box center [309, 363] width 618 height 778
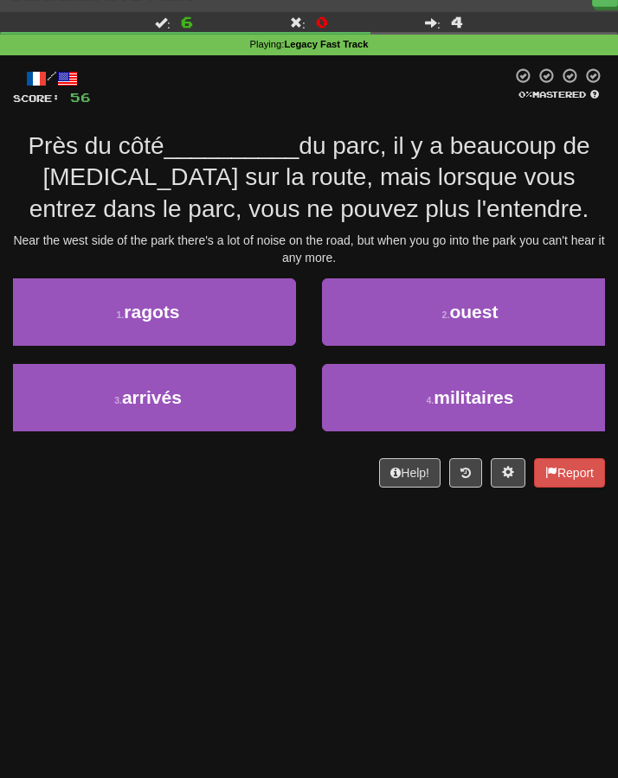
click at [268, 538] on div "Dashboard Clozemaster Kyneru / Toggle Dropdown Dashboard Leaderboard Activity F…" at bounding box center [309, 363] width 618 height 778
click at [151, 501] on div "/ Score: 56 0 % Mastered Près du côté __________ du parc, il y a beaucoup de br…" at bounding box center [309, 283] width 592 height 457
click at [163, 506] on div "/ Score: 56 0 % Mastered Près du côté __________ du parc, il y a beaucoup de br…" at bounding box center [309, 283] width 592 height 457
click at [174, 504] on div "/ Score: 56 0 % Mastered Près du côté __________ du parc, il y a beaucoup de br…" at bounding box center [309, 283] width 592 height 457
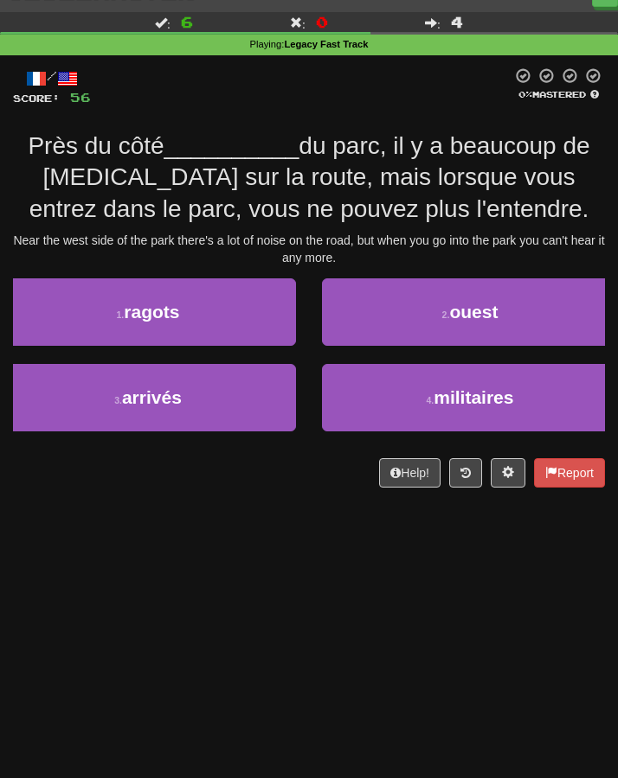
click at [174, 504] on div "/ Score: 56 0 % Mastered Près du côté __________ du parc, il y a beaucoup de br…" at bounding box center [309, 283] width 592 height 457
click at [173, 505] on div "/ Score: 56 0 % Mastered Près du côté __________ du parc, il y a beaucoup de br…" at bounding box center [309, 283] width 592 height 457
click at [170, 506] on div "/ Score: 56 0 % Mastered Près du côté __________ du parc, il y a beaucoup de br…" at bounding box center [309, 283] width 592 height 457
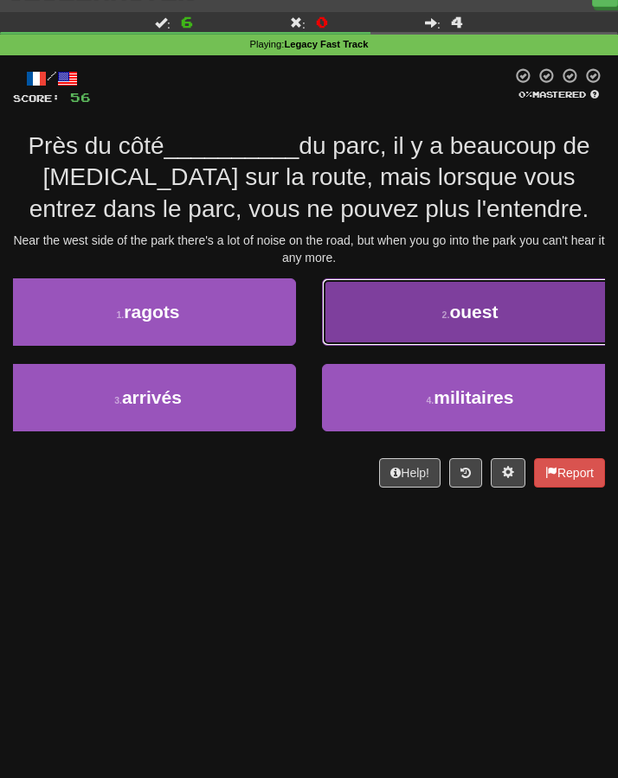
click at [464, 307] on span "ouest" at bounding box center [473, 312] width 48 height 20
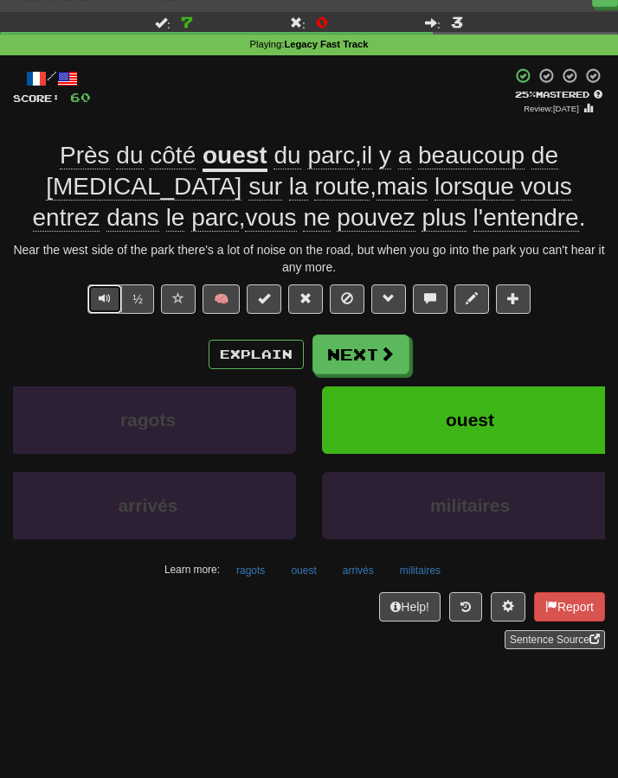
click at [100, 296] on span "Text-to-speech controls" at bounding box center [105, 298] width 12 height 12
click at [349, 351] on button "Next" at bounding box center [361, 356] width 97 height 40
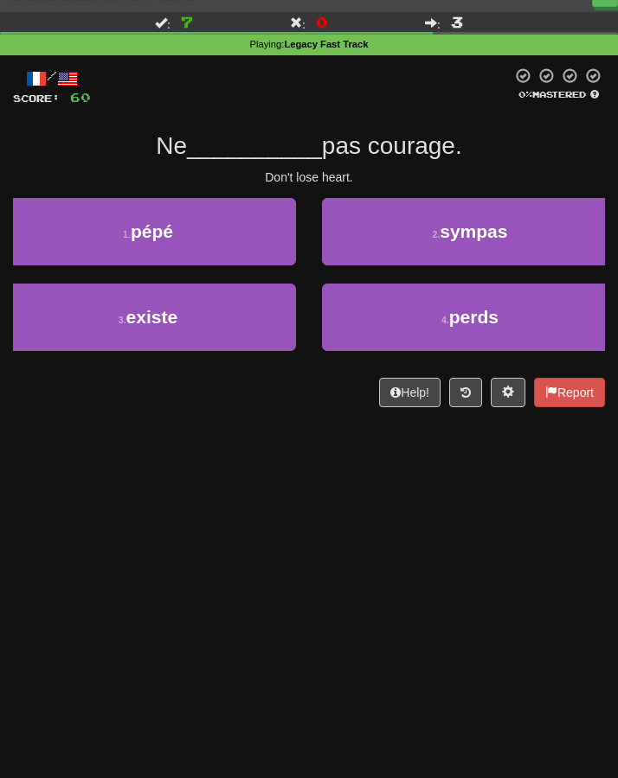
click at [222, 452] on div "Dashboard Clozemaster Kyneru / Toggle Dropdown Dashboard Leaderboard Activity F…" at bounding box center [309, 363] width 618 height 778
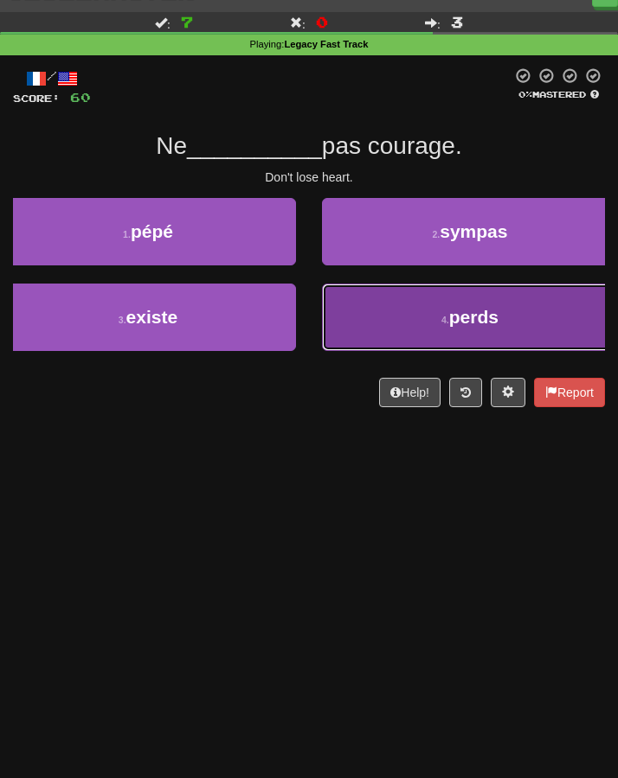
click at [385, 326] on button "4 . perds" at bounding box center [470, 317] width 296 height 67
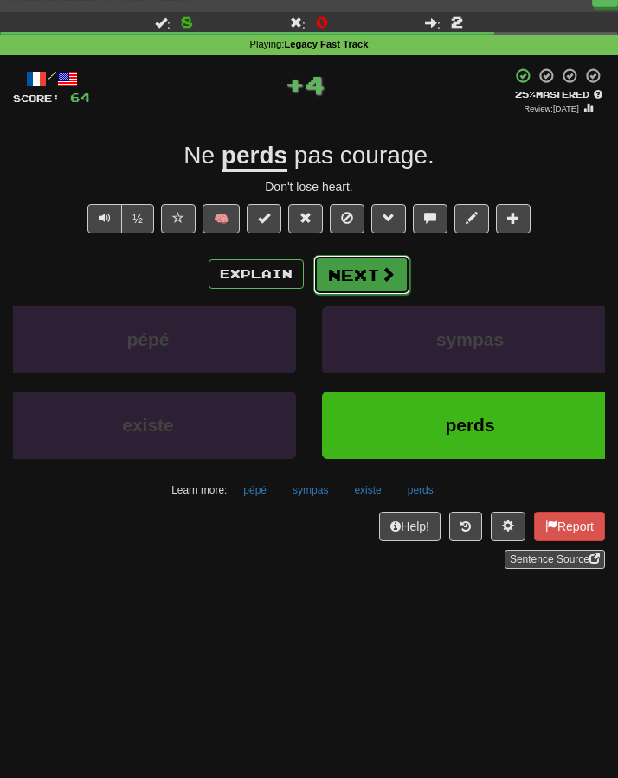
click at [361, 268] on button "Next" at bounding box center [361, 275] width 97 height 40
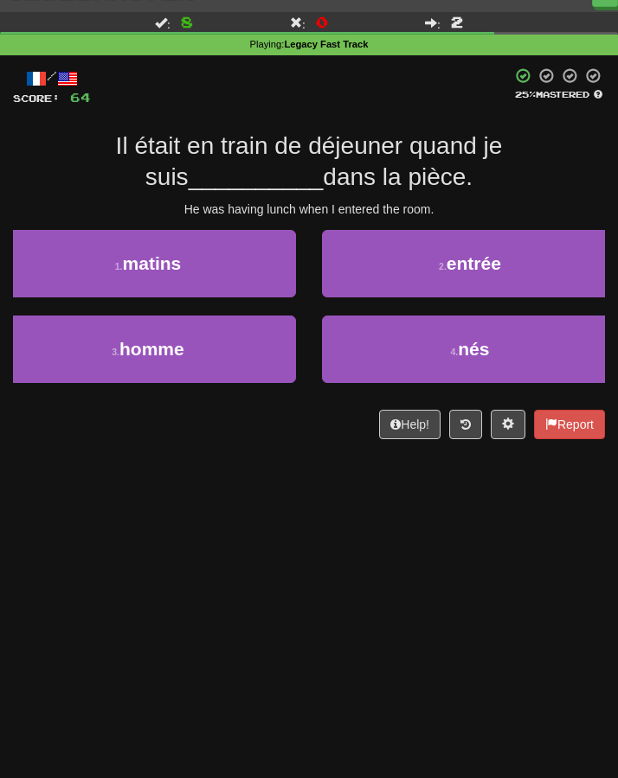
click at [342, 543] on div "Dashboard Clozemaster Kyneru / Toggle Dropdown Dashboard Leaderboard Activity F…" at bounding box center [309, 363] width 618 height 778
click at [336, 525] on div "Dashboard Clozemaster Kyneru / Toggle Dropdown Dashboard Leaderboard Activity F…" at bounding box center [309, 363] width 618 height 778
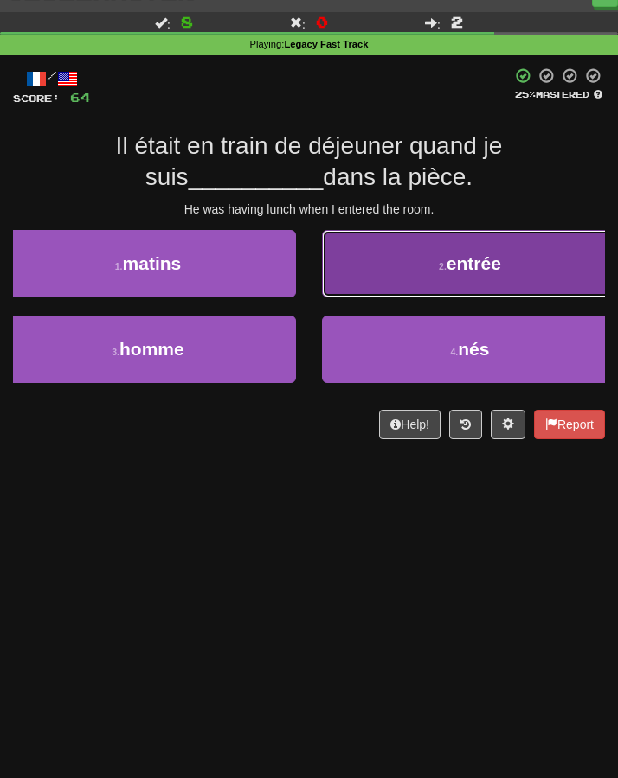
click at [352, 277] on button "2 . entrée" at bounding box center [470, 263] width 296 height 67
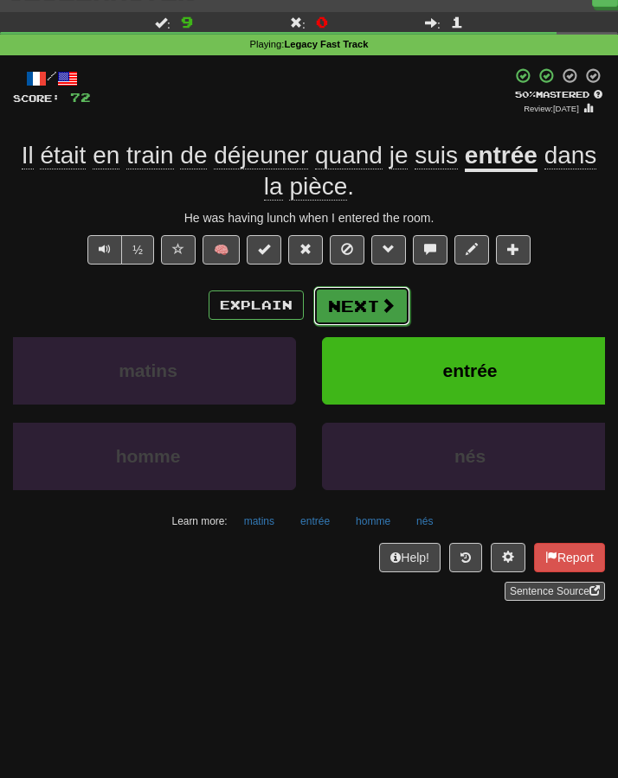
click at [355, 312] on button "Next" at bounding box center [361, 306] width 97 height 40
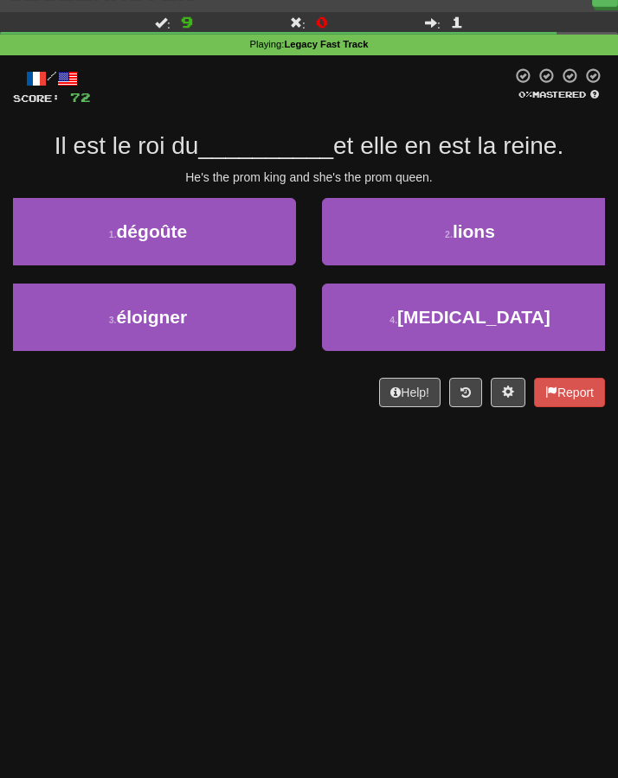
click at [275, 439] on div "Dashboard Clozemaster Kyneru / Toggle Dropdown Dashboard Leaderboard Activity F…" at bounding box center [309, 363] width 618 height 778
click at [263, 429] on div "/ Score: 72 0 % Mastered Il est le roi du __________ et elle en est la reine. H…" at bounding box center [309, 243] width 592 height 376
click at [257, 423] on div "/ Score: 72 0 % Mastered Il est le roi du __________ et elle en est la reine. H…" at bounding box center [309, 243] width 592 height 376
drag, startPoint x: 290, startPoint y: 182, endPoint x: 234, endPoint y: 183, distance: 56.2
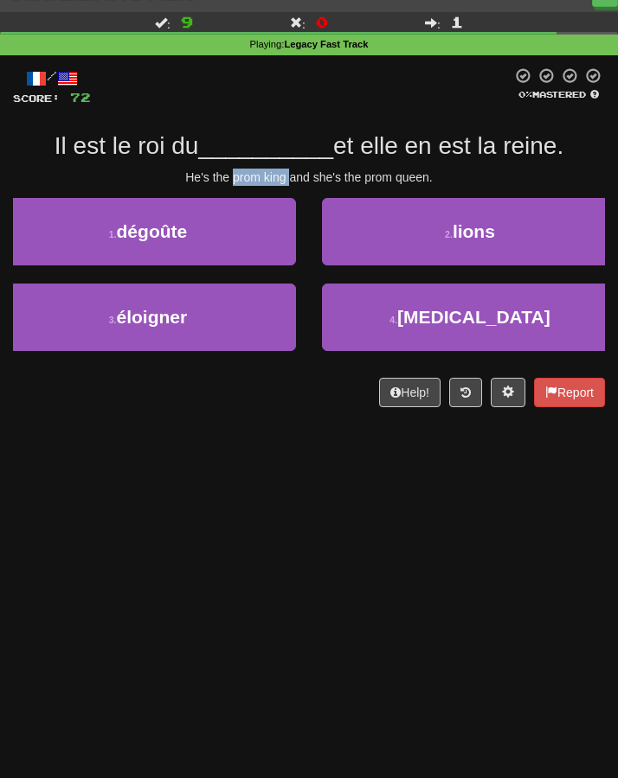
click at [234, 183] on div "He's the prom king and she's the prom queen." at bounding box center [309, 177] width 592 height 17
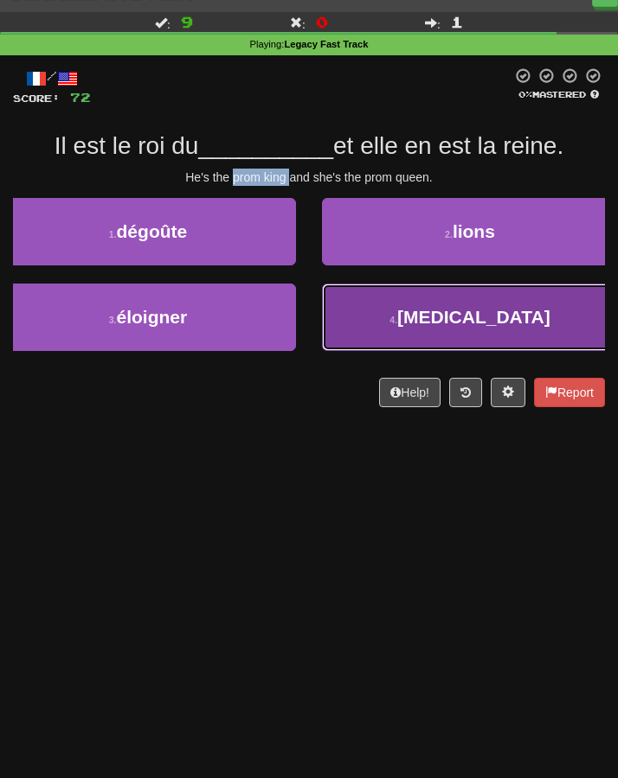
click at [413, 323] on button "4 . bal" at bounding box center [470, 317] width 296 height 67
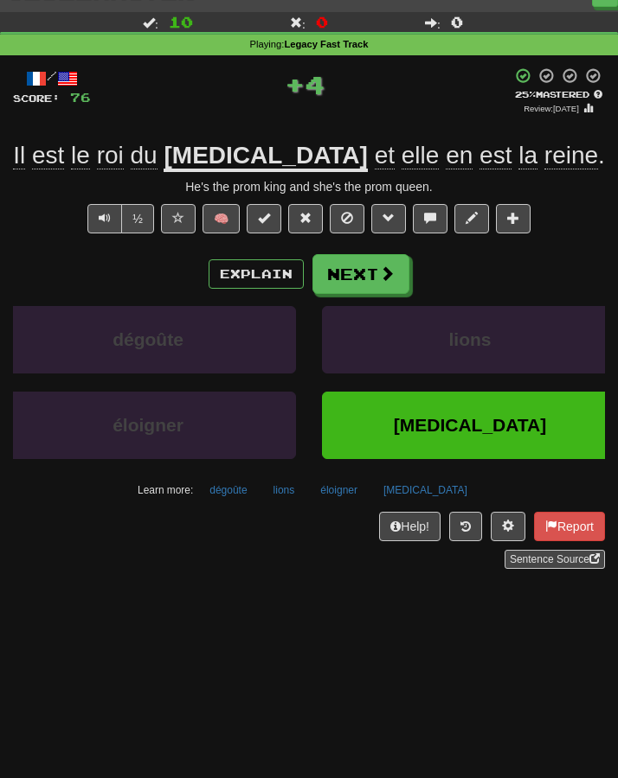
click at [561, 222] on div "½ 🧠" at bounding box center [309, 223] width 592 height 38
click at [110, 227] on button "Text-to-speech controls" at bounding box center [104, 218] width 35 height 29
click at [368, 272] on button "Next" at bounding box center [361, 275] width 97 height 40
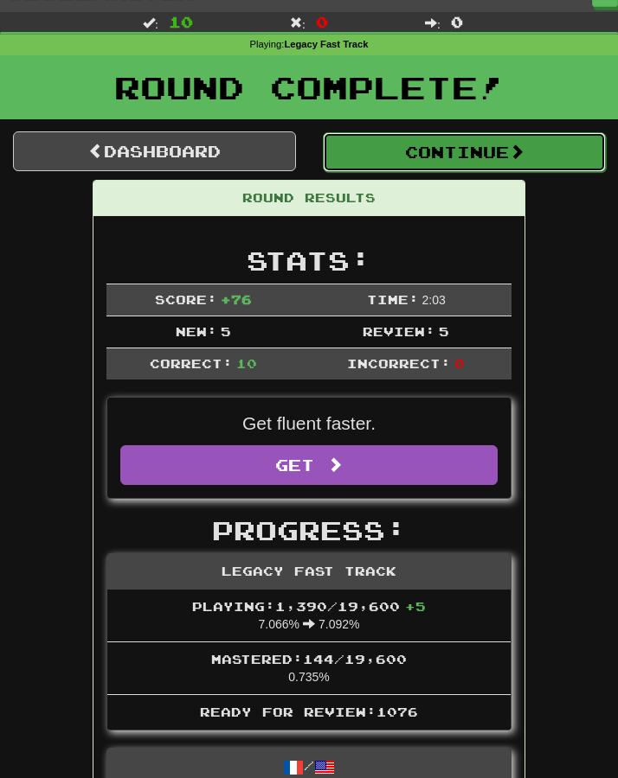
click at [378, 170] on button "Continue" at bounding box center [464, 152] width 283 height 40
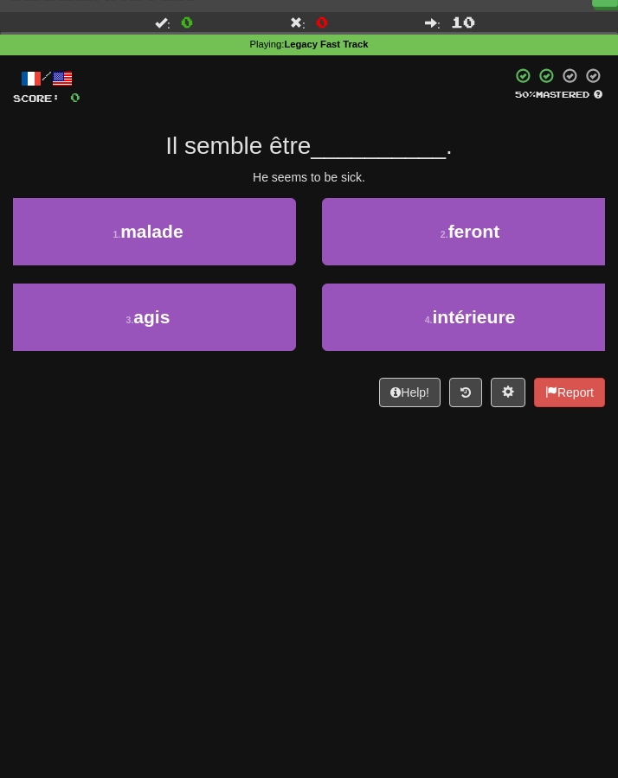
click at [300, 480] on div "Dashboard Clozemaster Kyneru / Toggle Dropdown Dashboard Leaderboard Activity F…" at bounding box center [309, 363] width 618 height 778
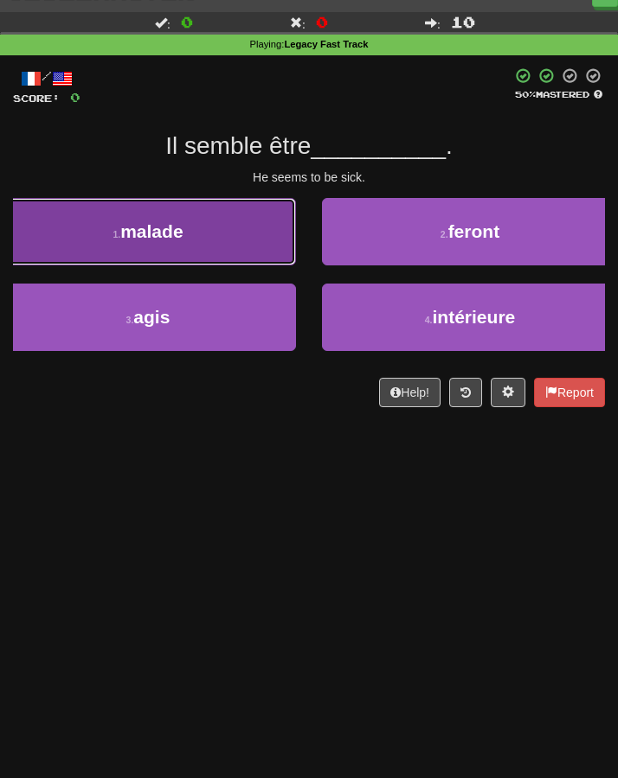
click at [197, 259] on button "1 . malade" at bounding box center [148, 231] width 296 height 67
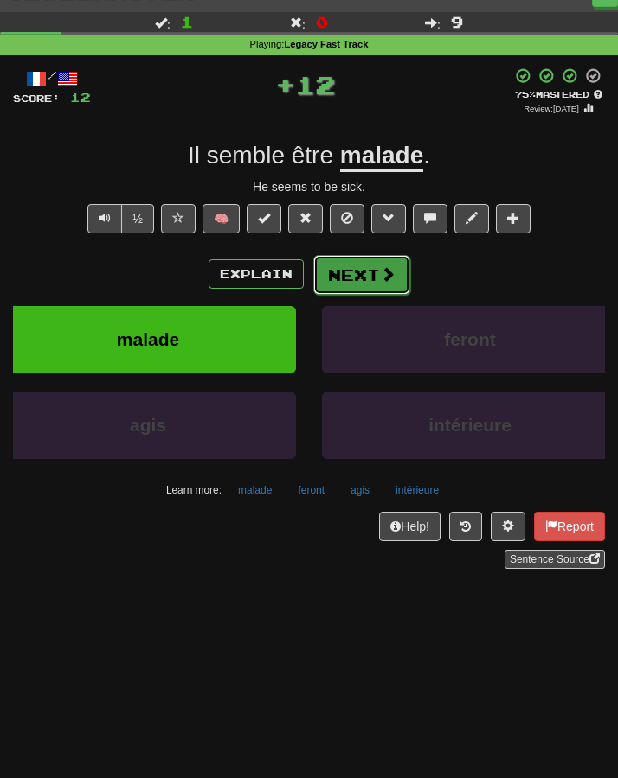
click at [348, 270] on button "Next" at bounding box center [361, 275] width 97 height 40
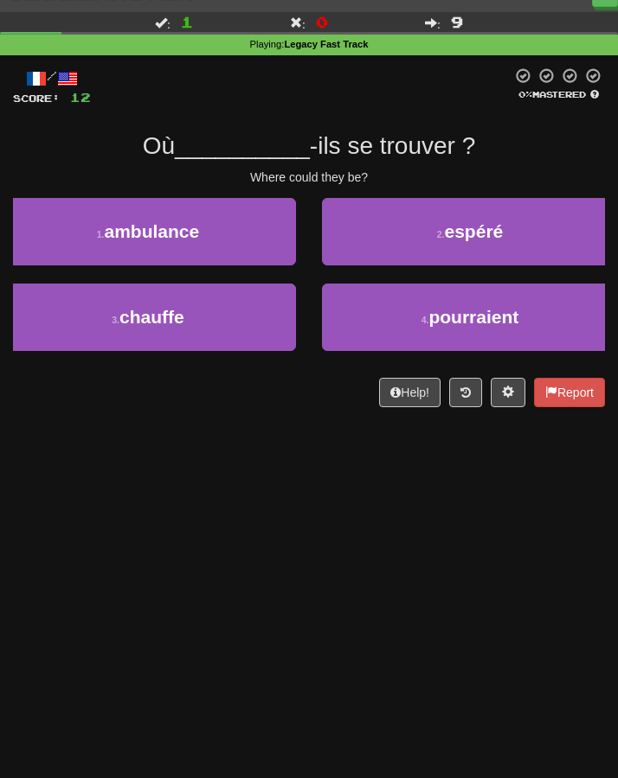
click at [69, 570] on div "Dashboard Clozemaster Kyneru / Toggle Dropdown Dashboard Leaderboard Activity F…" at bounding box center [309, 363] width 618 height 778
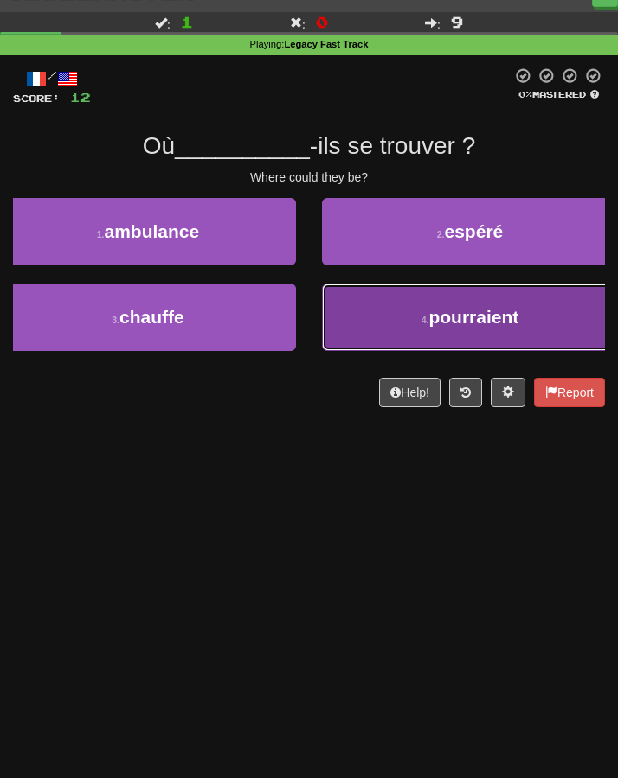
click at [452, 327] on span "pourraient" at bounding box center [473, 317] width 90 height 20
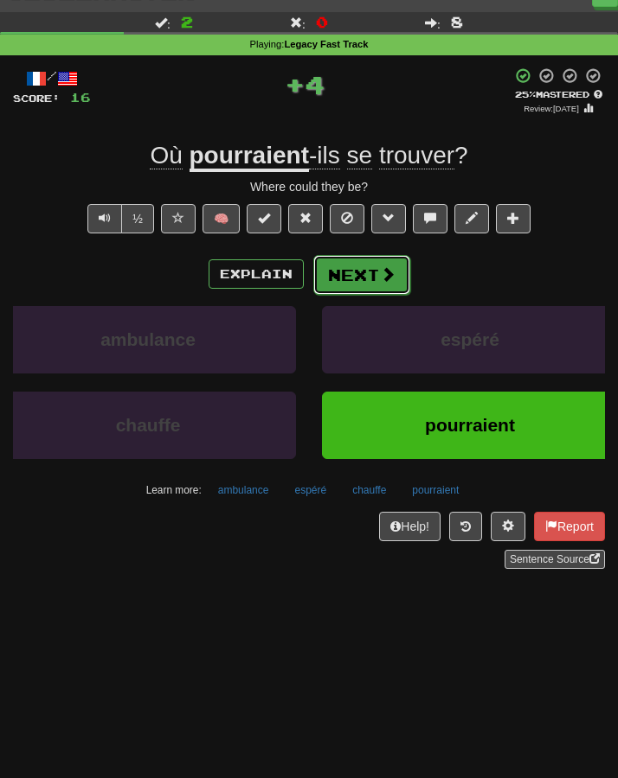
click at [374, 282] on button "Next" at bounding box center [361, 275] width 97 height 40
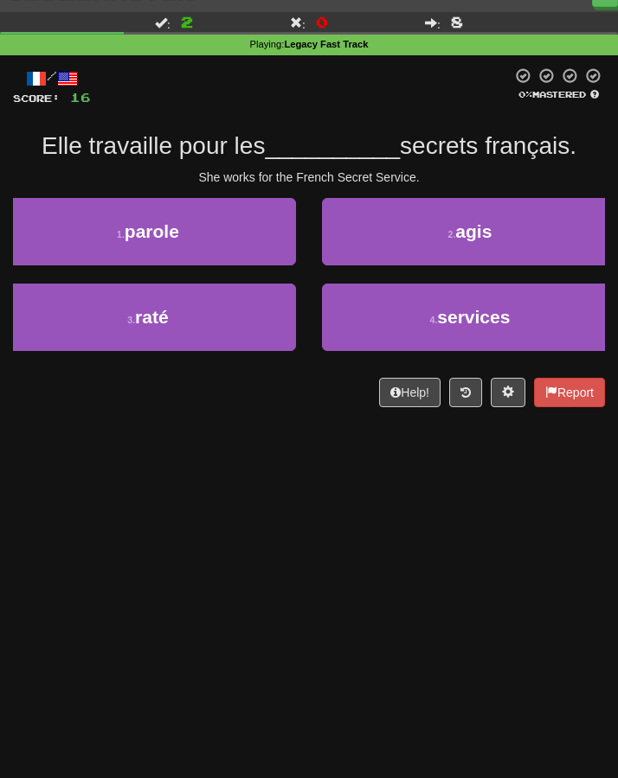
click at [357, 467] on div "Dashboard Clozemaster Kyneru / Toggle Dropdown Dashboard Leaderboard Activity F…" at bounding box center [309, 363] width 618 height 778
click at [365, 459] on div "Dashboard Clozemaster Kyneru / Toggle Dropdown Dashboard Leaderboard Activity F…" at bounding box center [309, 363] width 618 height 778
click at [339, 472] on div "Dashboard Clozemaster Kyneru / Toggle Dropdown Dashboard Leaderboard Activity F…" at bounding box center [309, 363] width 618 height 778
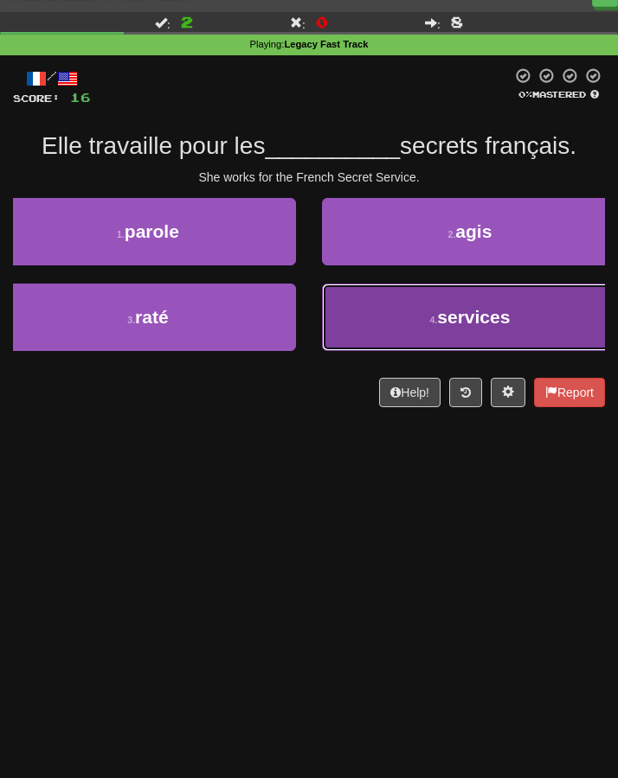
click at [375, 317] on button "4 . services" at bounding box center [470, 317] width 296 height 67
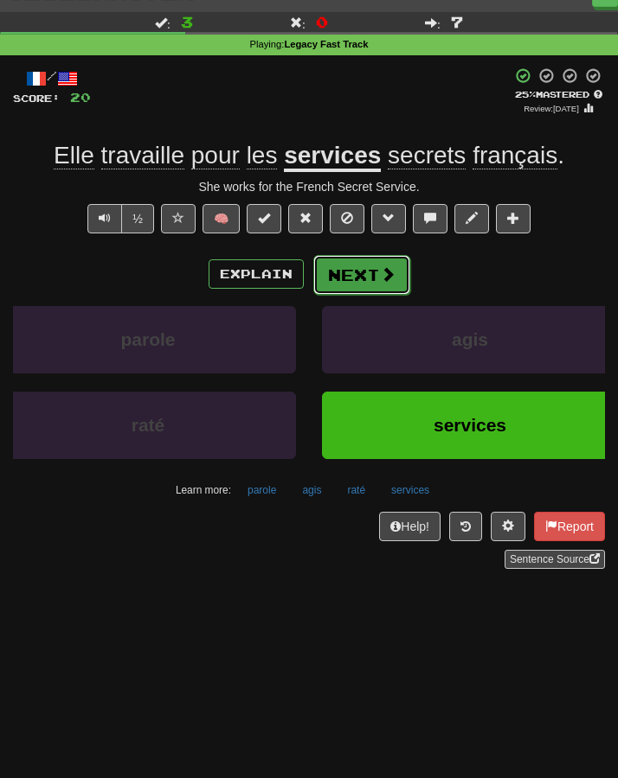
click at [354, 284] on button "Next" at bounding box center [361, 275] width 97 height 40
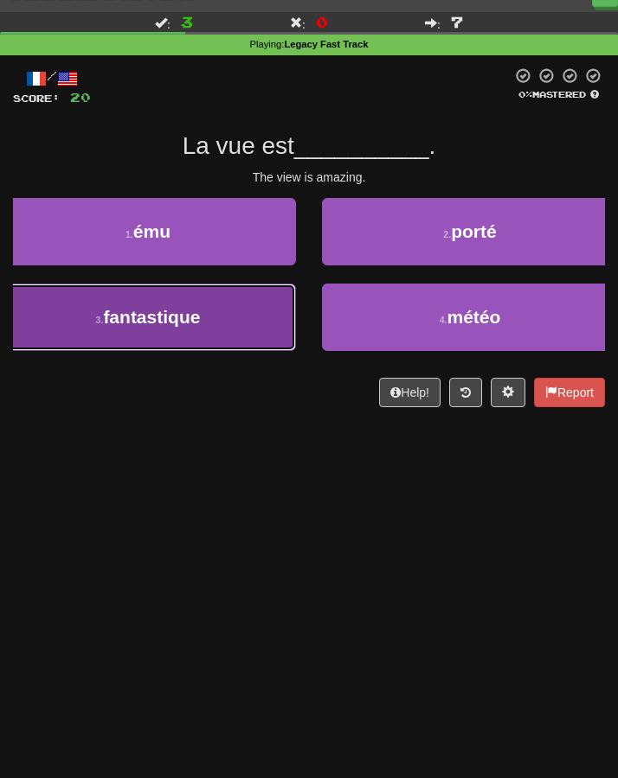
click at [177, 322] on span "fantastique" at bounding box center [151, 317] width 97 height 20
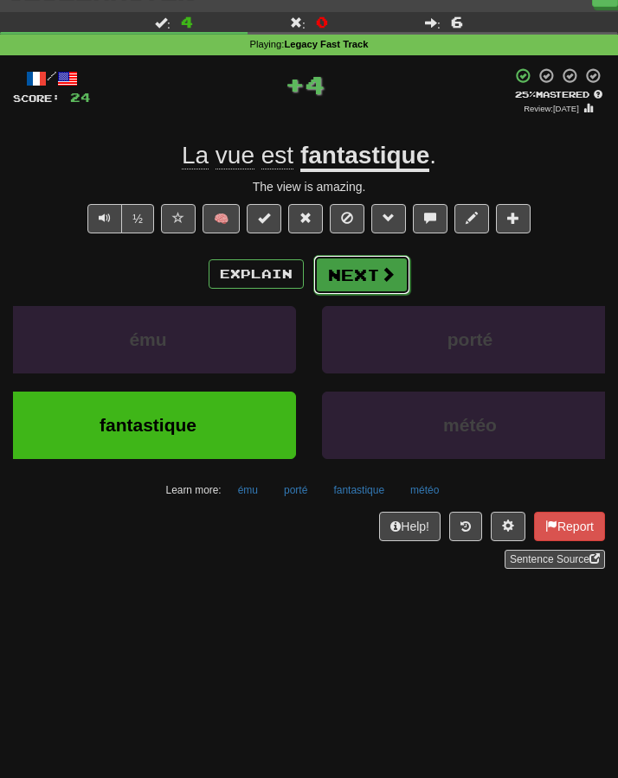
click at [346, 274] on button "Next" at bounding box center [361, 275] width 97 height 40
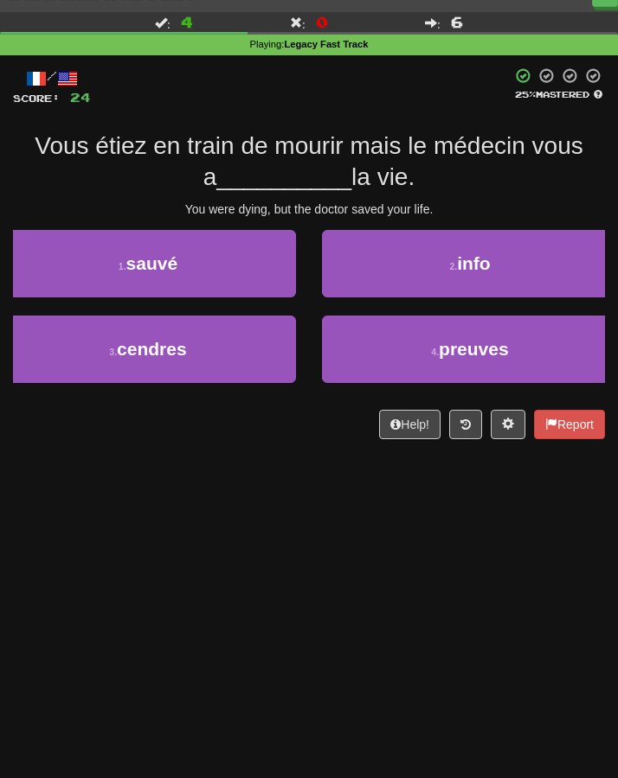
click at [181, 529] on div "Dashboard Clozemaster Kyneru / Toggle Dropdown Dashboard Leaderboard Activity F…" at bounding box center [309, 363] width 618 height 778
click at [185, 514] on div "Dashboard Clozemaster Kyneru / Toggle Dropdown Dashboard Leaderboard Activity F…" at bounding box center [309, 363] width 618 height 778
click at [199, 515] on div "Dashboard Clozemaster Kyneru / Toggle Dropdown Dashboard Leaderboard Activity F…" at bounding box center [309, 363] width 618 height 778
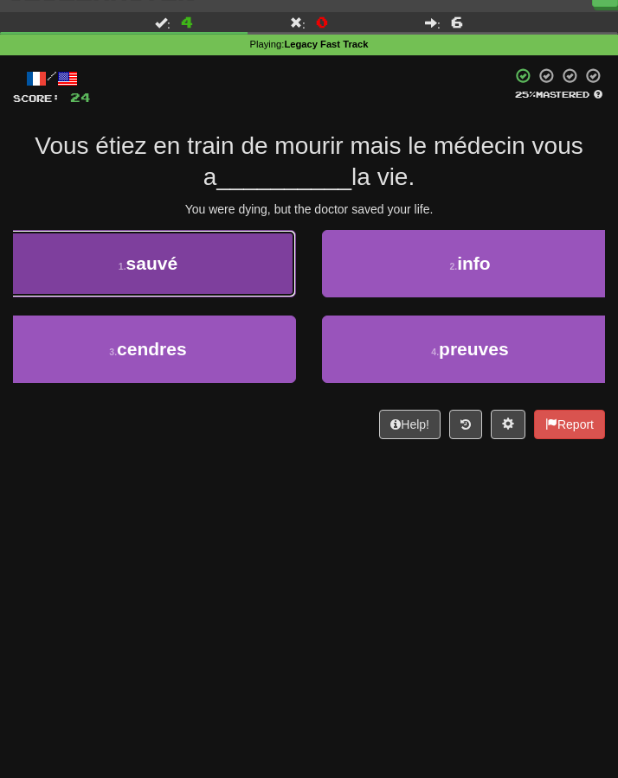
click at [179, 289] on button "1 . sauvé" at bounding box center [148, 263] width 296 height 67
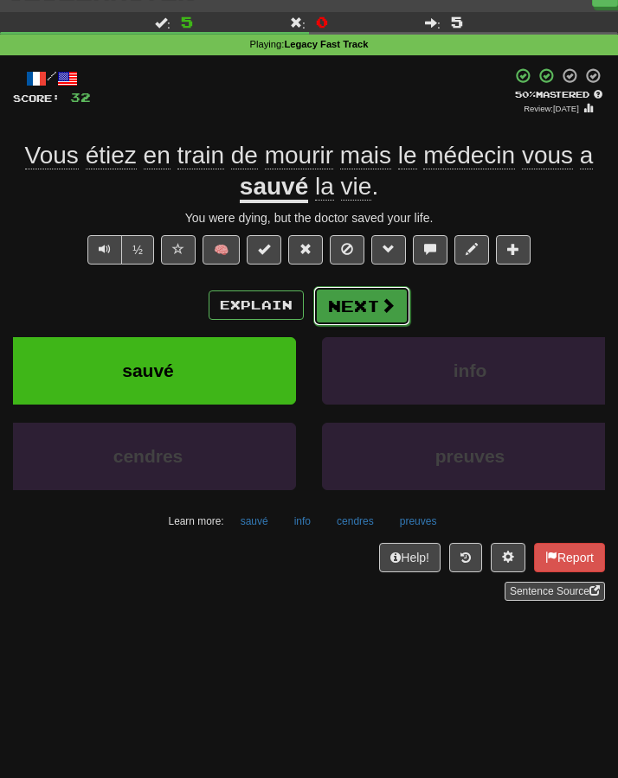
click at [344, 304] on button "Next" at bounding box center [361, 306] width 97 height 40
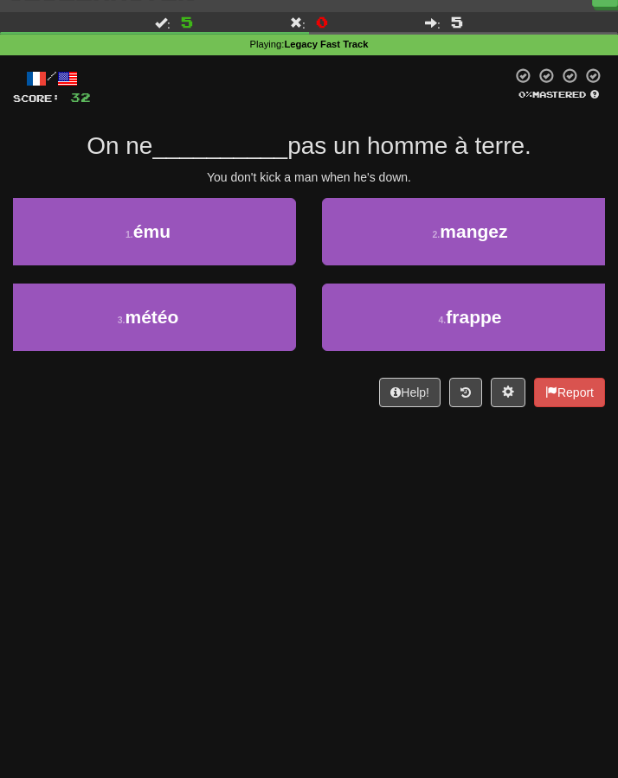
click at [271, 523] on div "Dashboard Clozemaster Kyneru / Toggle Dropdown Dashboard Leaderboard Activity F…" at bounding box center [309, 363] width 618 height 778
click at [253, 520] on div "Dashboard Clozemaster Kyneru / Toggle Dropdown Dashboard Leaderboard Activity F…" at bounding box center [309, 363] width 618 height 778
click at [266, 522] on div "Dashboard Clozemaster Kyneru / Toggle Dropdown Dashboard Leaderboard Activity F…" at bounding box center [309, 363] width 618 height 778
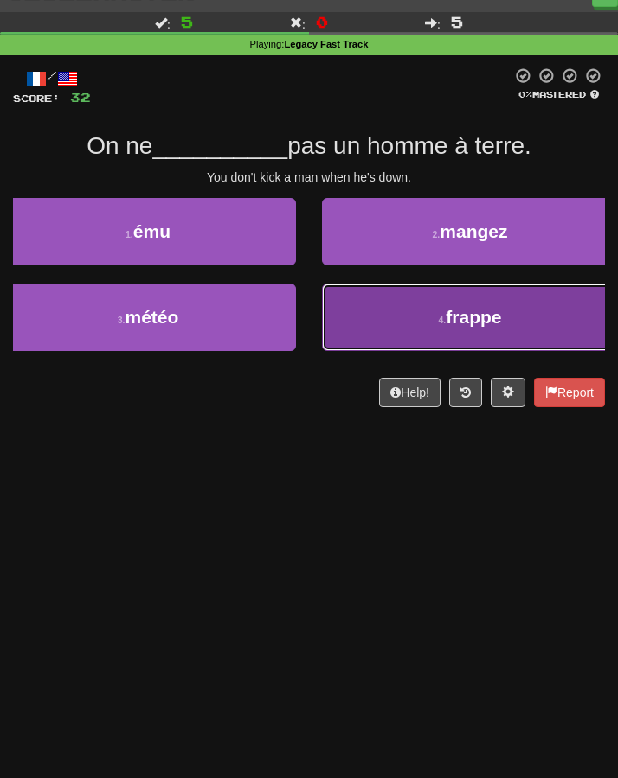
click at [374, 343] on button "4 . frappe" at bounding box center [470, 317] width 296 height 67
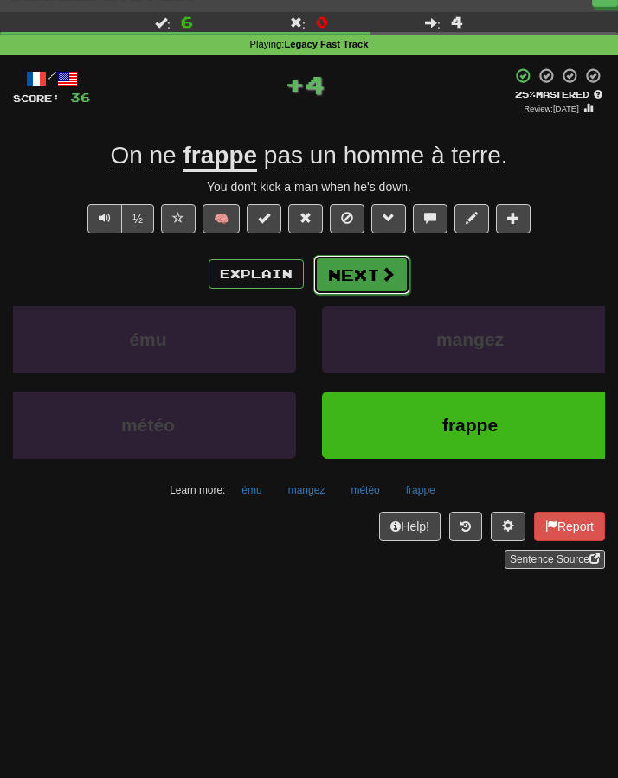
click at [354, 285] on button "Next" at bounding box center [361, 275] width 97 height 40
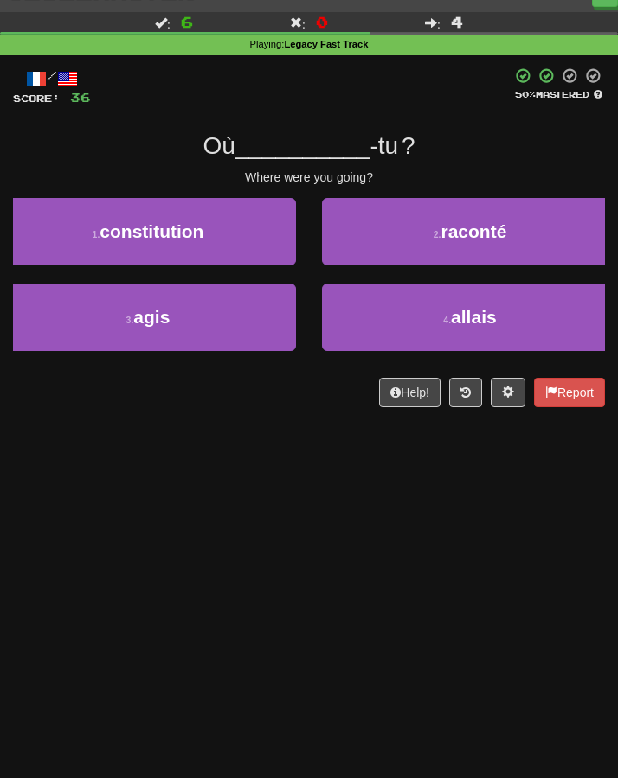
click at [280, 488] on div "Dashboard Clozemaster Kyneru / Toggle Dropdown Dashboard Leaderboard Activity F…" at bounding box center [309, 363] width 618 height 778
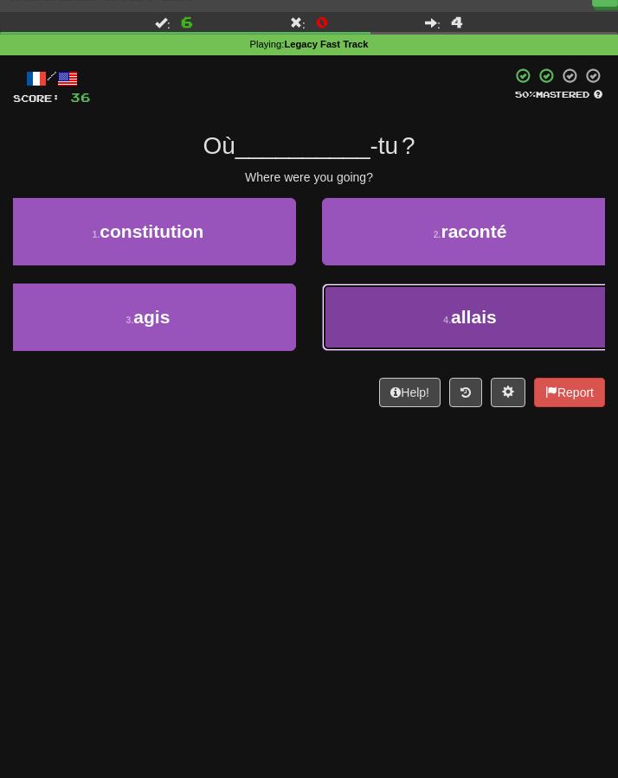
click at [371, 318] on button "4 . allais" at bounding box center [470, 317] width 296 height 67
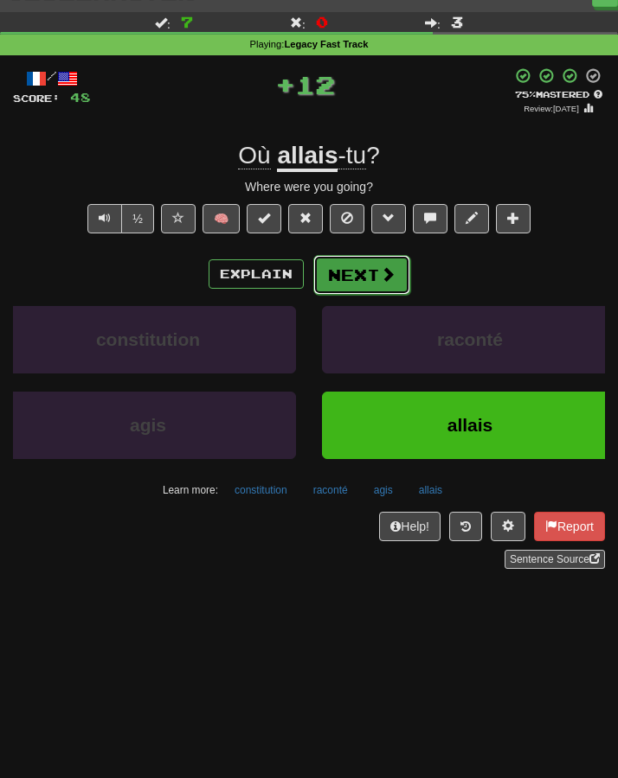
click at [355, 276] on button "Next" at bounding box center [361, 275] width 97 height 40
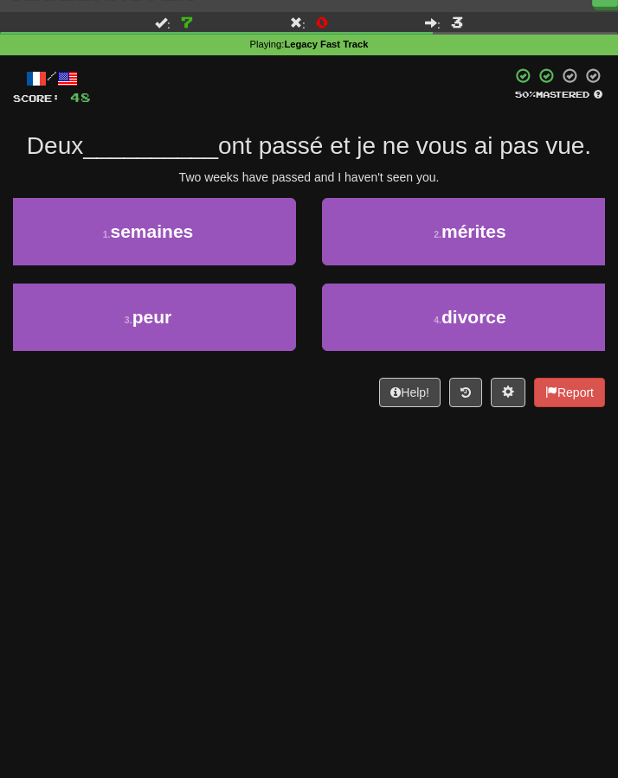
click at [278, 477] on div "Dashboard Clozemaster Kyneru / Toggle Dropdown Dashboard Leaderboard Activity F…" at bounding box center [309, 363] width 618 height 778
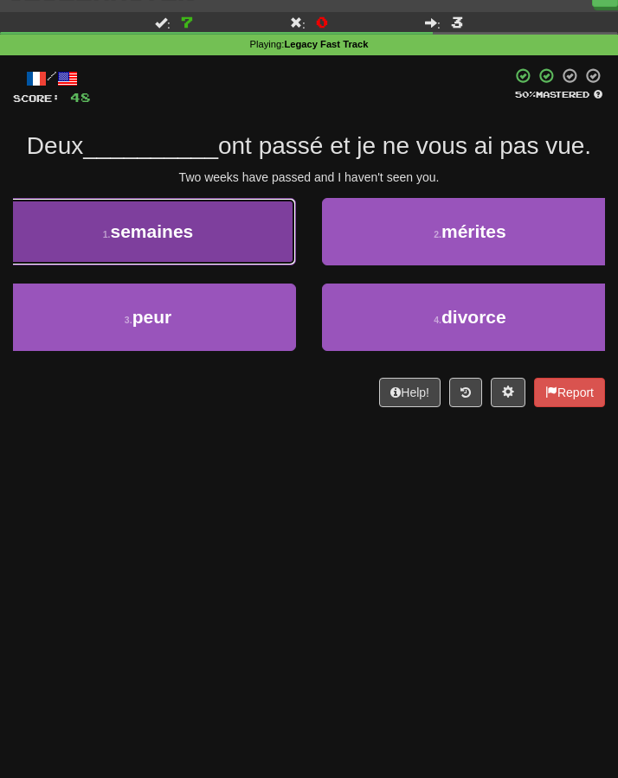
click at [176, 239] on span "semaines" at bounding box center [152, 231] width 83 height 20
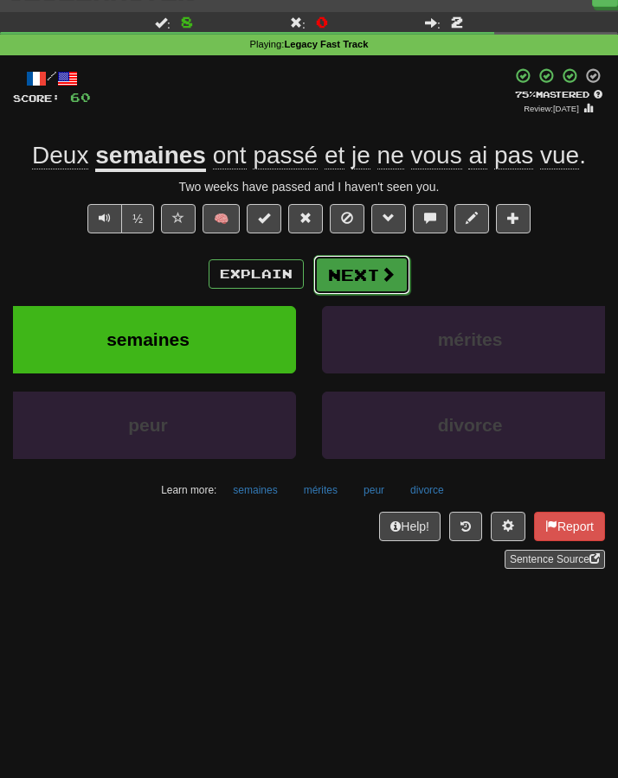
click at [351, 277] on button "Next" at bounding box center [361, 275] width 97 height 40
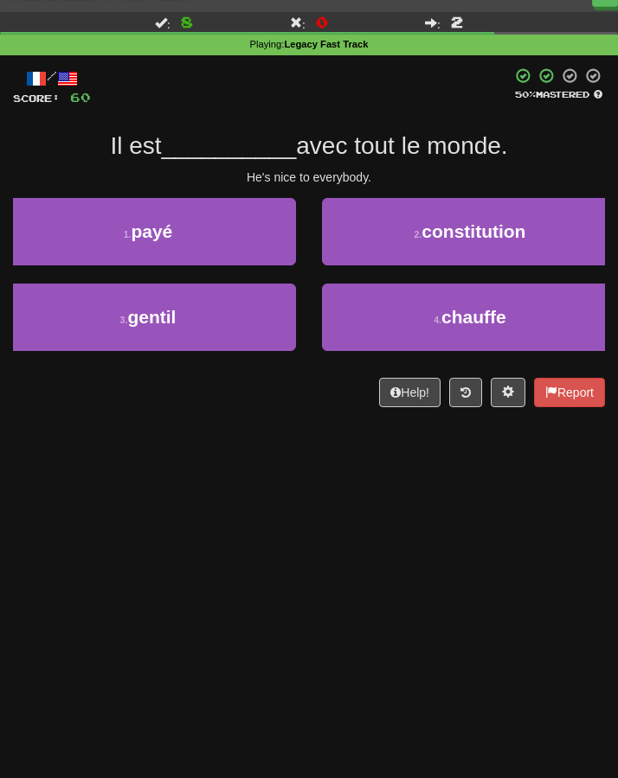
click at [294, 458] on div "Dashboard Clozemaster Kyneru / Toggle Dropdown Dashboard Leaderboard Activity F…" at bounding box center [309, 363] width 618 height 778
click at [279, 470] on div "Dashboard Clozemaster Kyneru / Toggle Dropdown Dashboard Leaderboard Activity F…" at bounding box center [309, 363] width 618 height 778
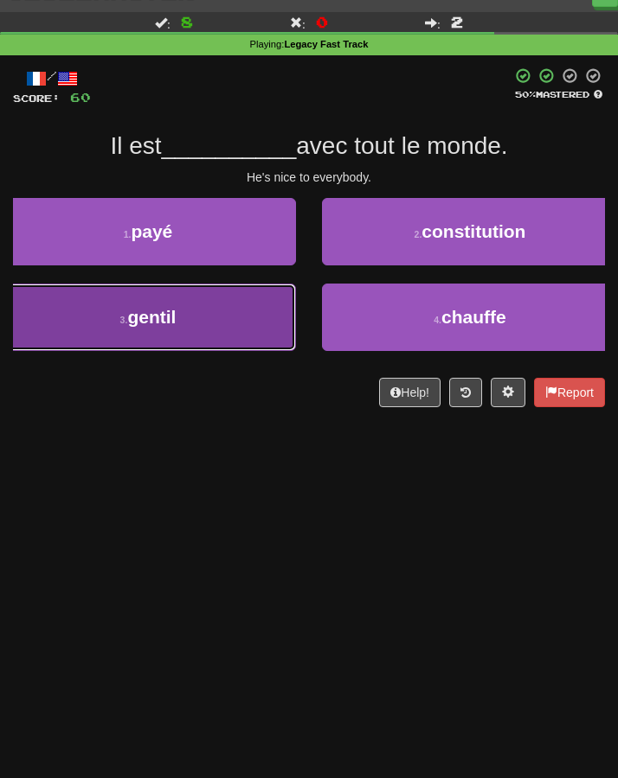
click at [211, 325] on button "3 . gentil" at bounding box center [148, 317] width 296 height 67
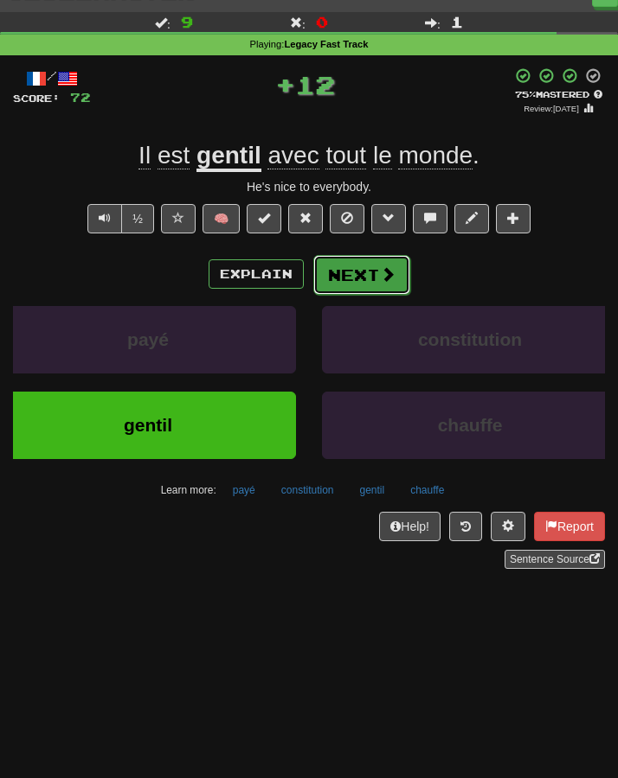
click at [348, 281] on button "Next" at bounding box center [361, 275] width 97 height 40
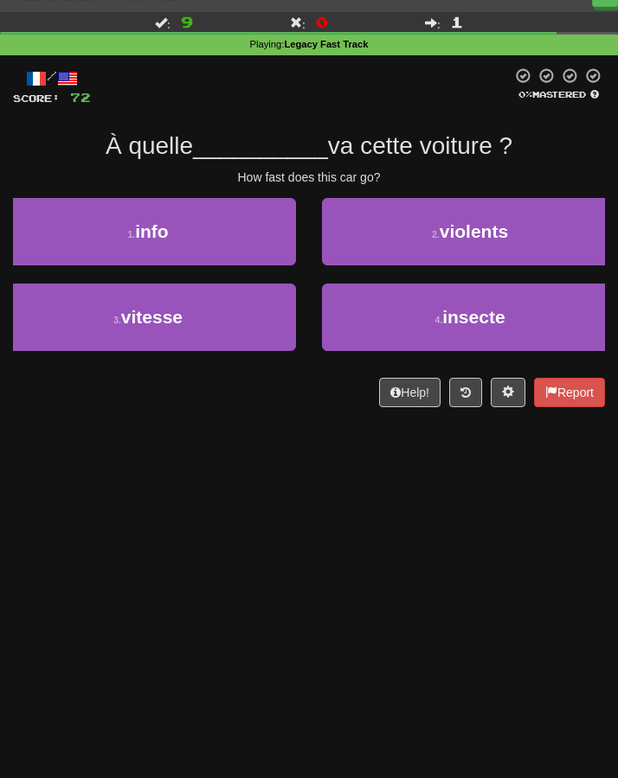
click at [298, 470] on div "Dashboard Clozemaster Kyneru / Toggle Dropdown Dashboard Leaderboard Activity F…" at bounding box center [309, 363] width 618 height 778
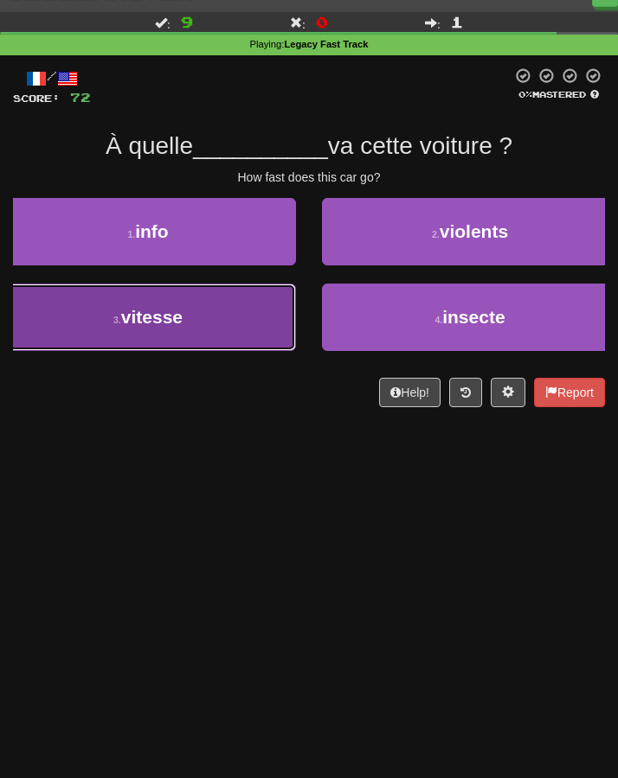
click at [208, 332] on button "3 . vitesse" at bounding box center [148, 317] width 296 height 67
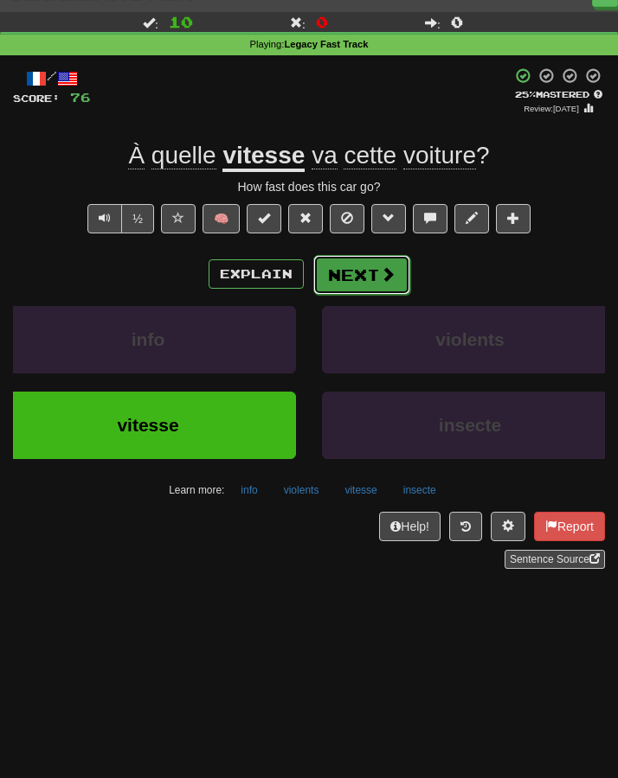
click at [372, 290] on button "Next" at bounding box center [361, 275] width 97 height 40
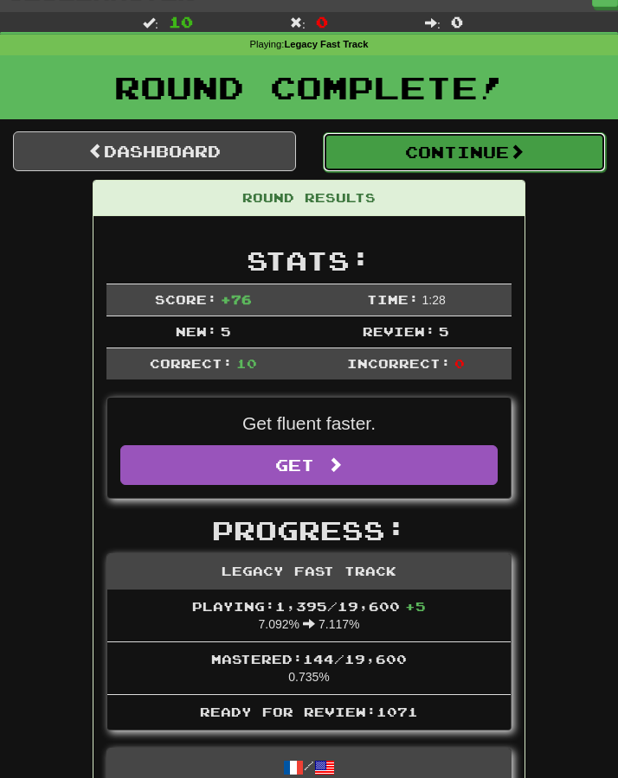
click at [408, 146] on button "Continue" at bounding box center [464, 152] width 283 height 40
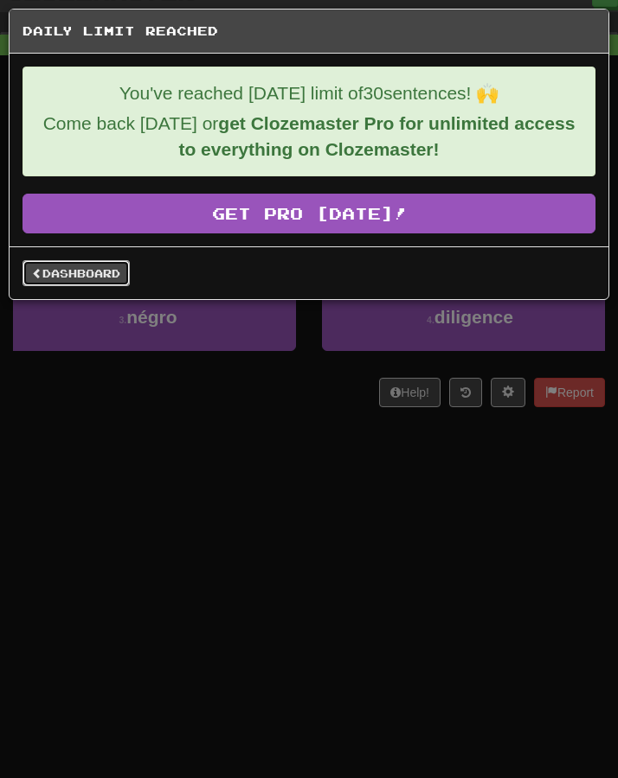
click at [61, 271] on link "Dashboard" at bounding box center [75, 273] width 107 height 26
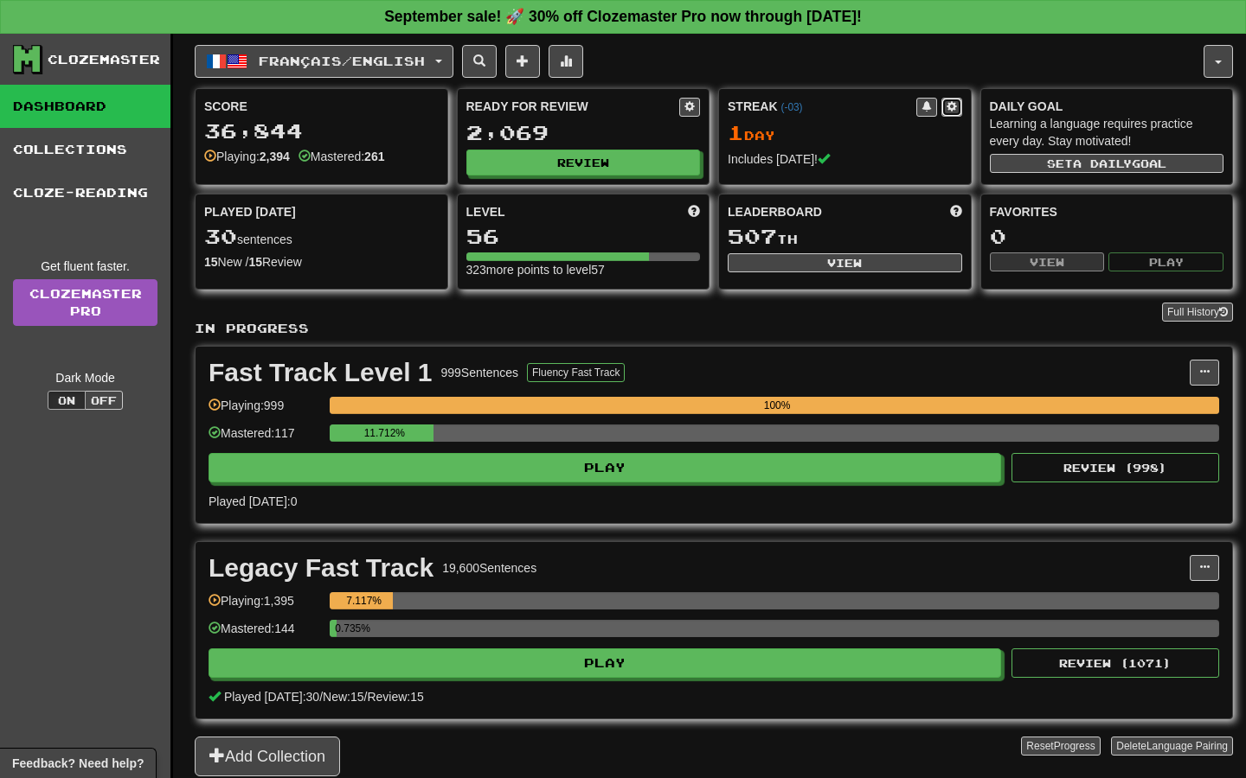
click at [617, 106] on button at bounding box center [951, 107] width 21 height 19
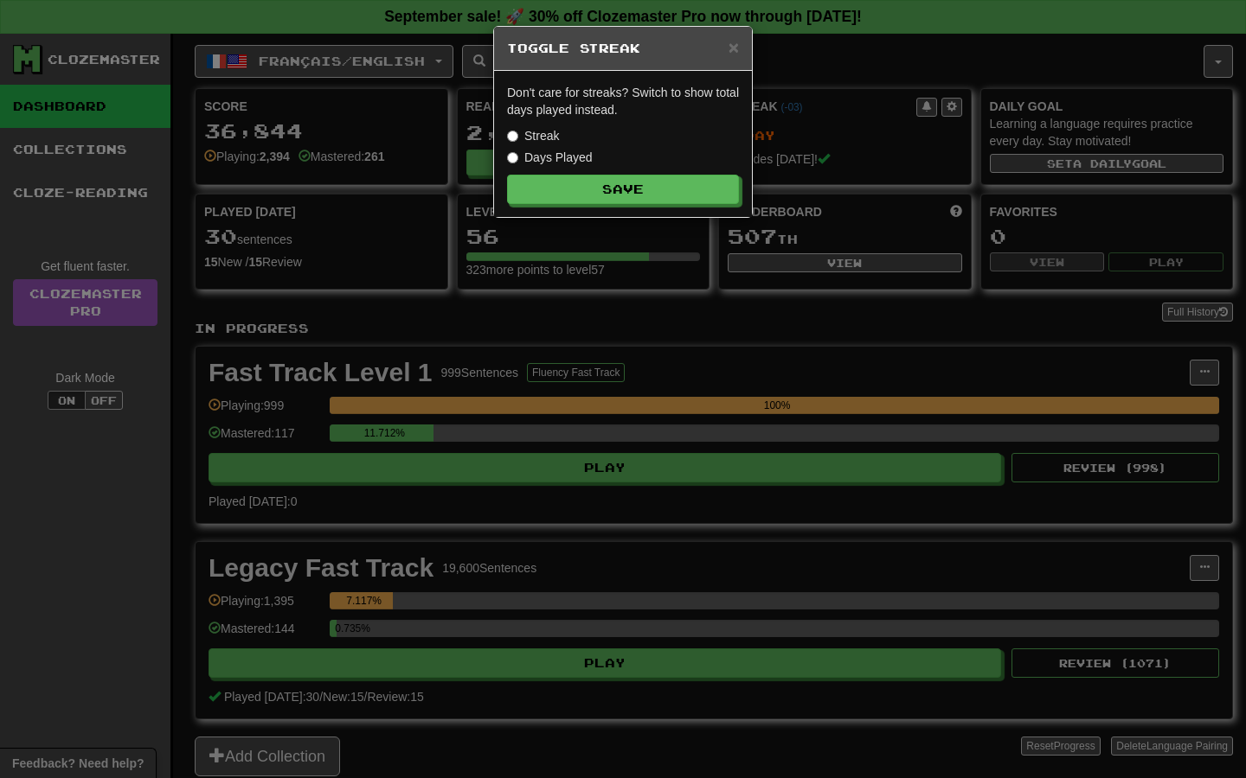
click at [617, 106] on div "× Toggle Streak Don't care for streaks? Switch to show total days played instea…" at bounding box center [623, 389] width 1246 height 778
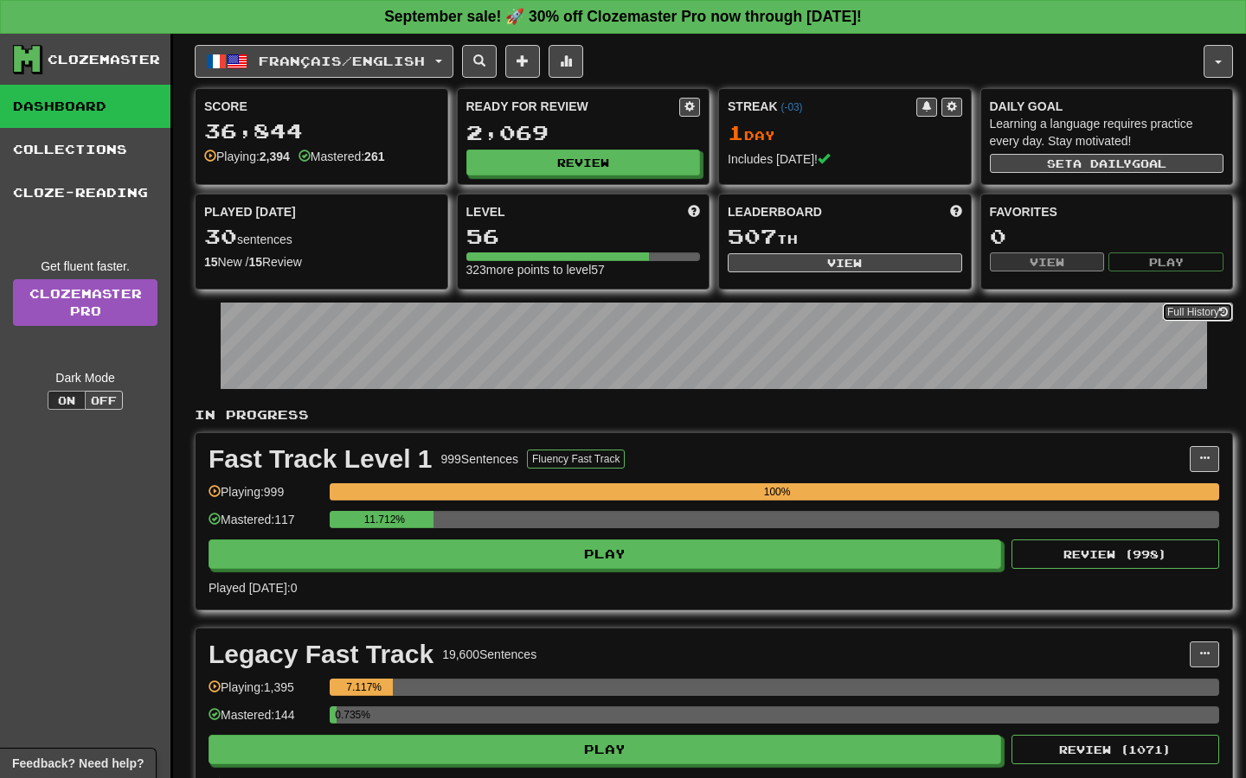
click at [1193, 315] on button "Full History" at bounding box center [1197, 312] width 71 height 19
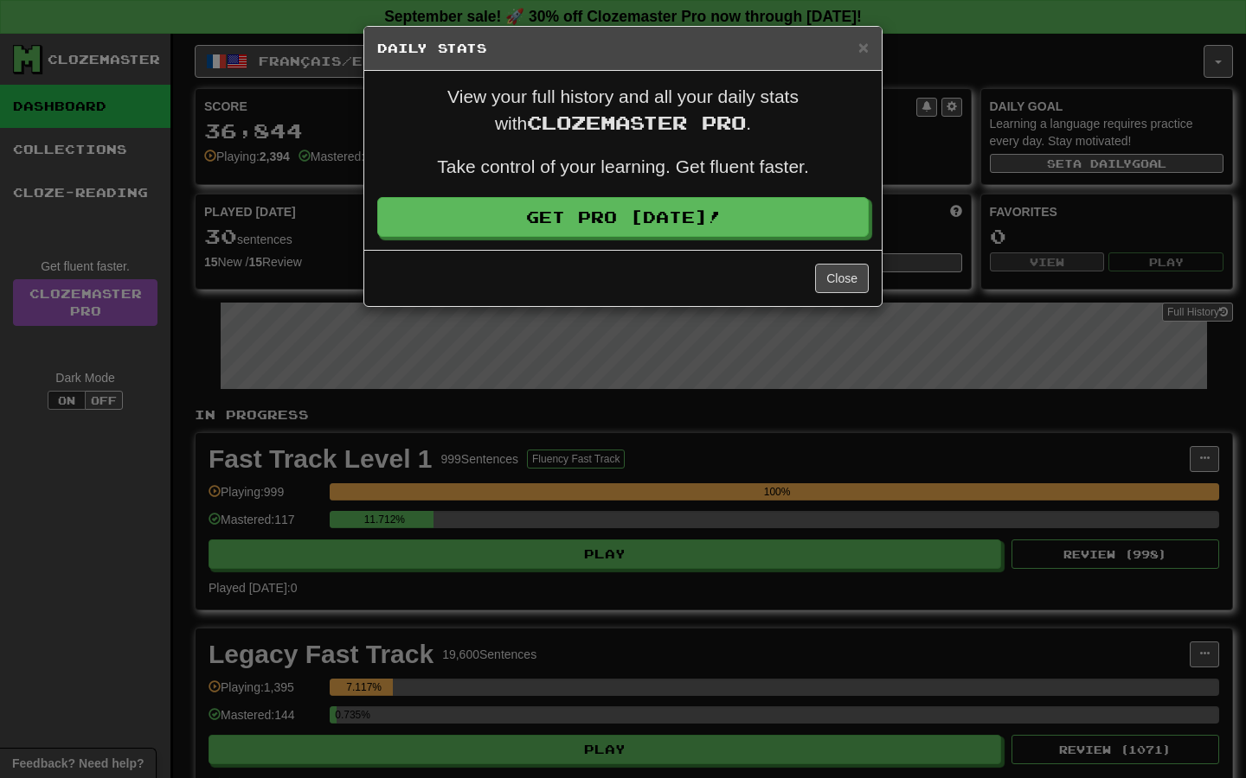
click at [1137, 321] on div "× Daily Stats View your full history and all your daily stats with Clozemaster …" at bounding box center [623, 389] width 1246 height 778
